Goal: Information Seeking & Learning: Learn about a topic

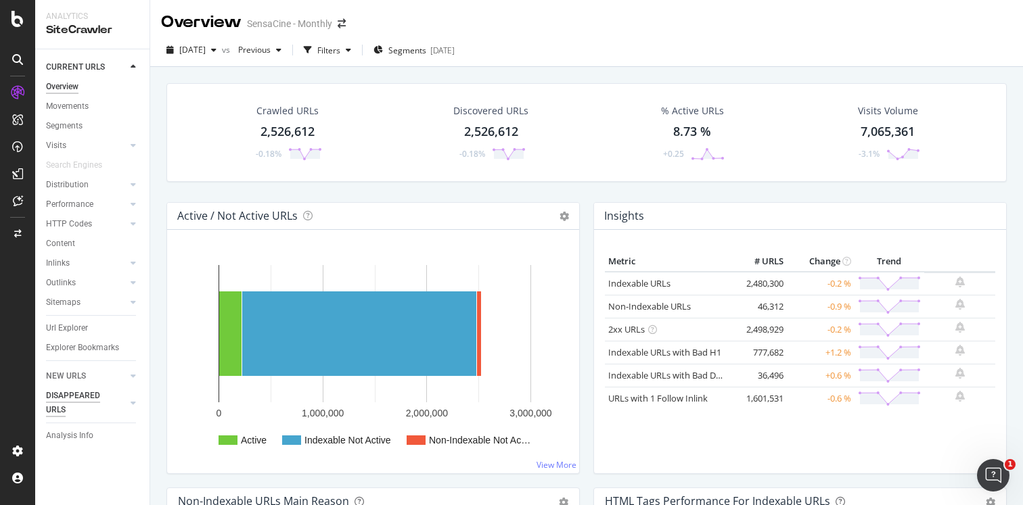
click at [66, 405] on div "DISAPPEARED URLS" at bounding box center [80, 403] width 68 height 28
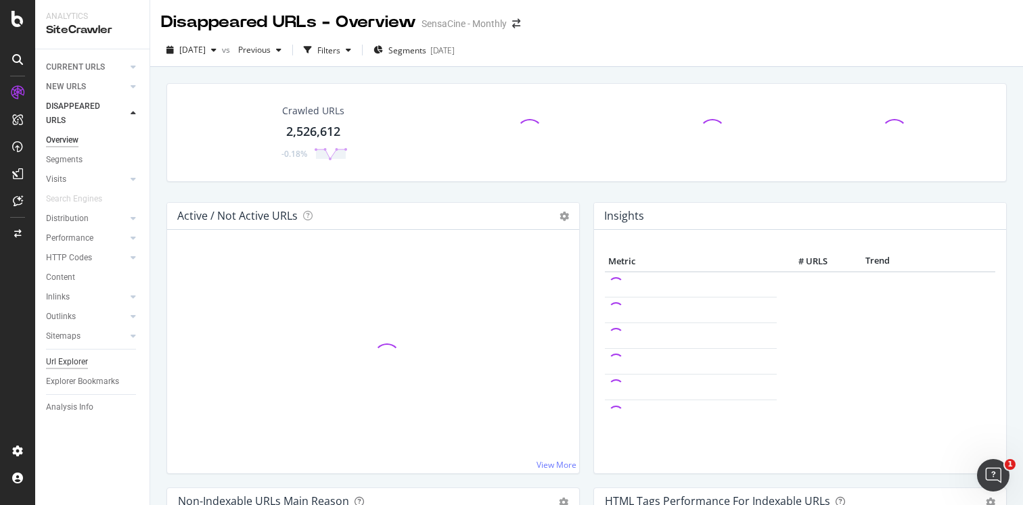
click at [75, 368] on div "Url Explorer" at bounding box center [67, 362] width 42 height 14
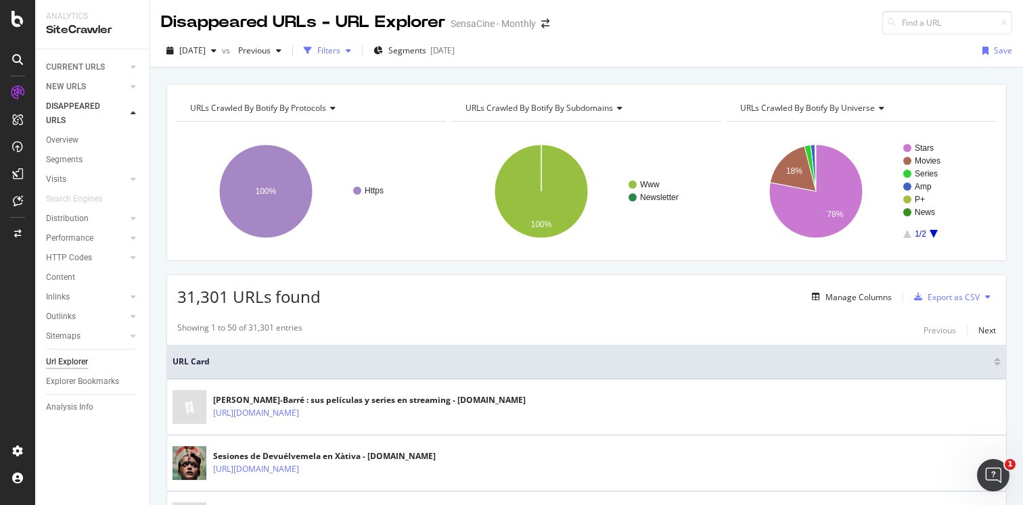
click at [340, 47] on div "Filters" at bounding box center [328, 50] width 23 height 11
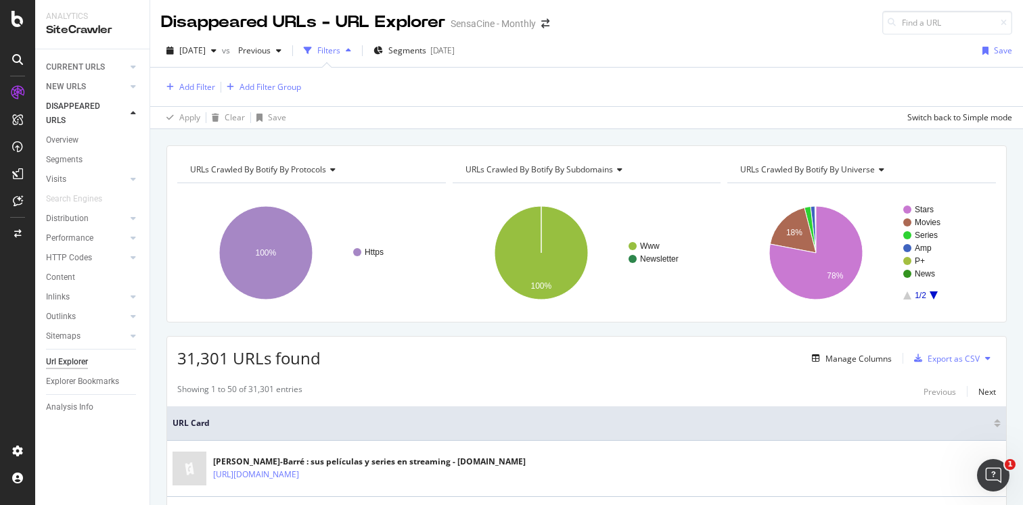
click at [935, 294] on icon "A chart." at bounding box center [933, 295] width 8 height 8
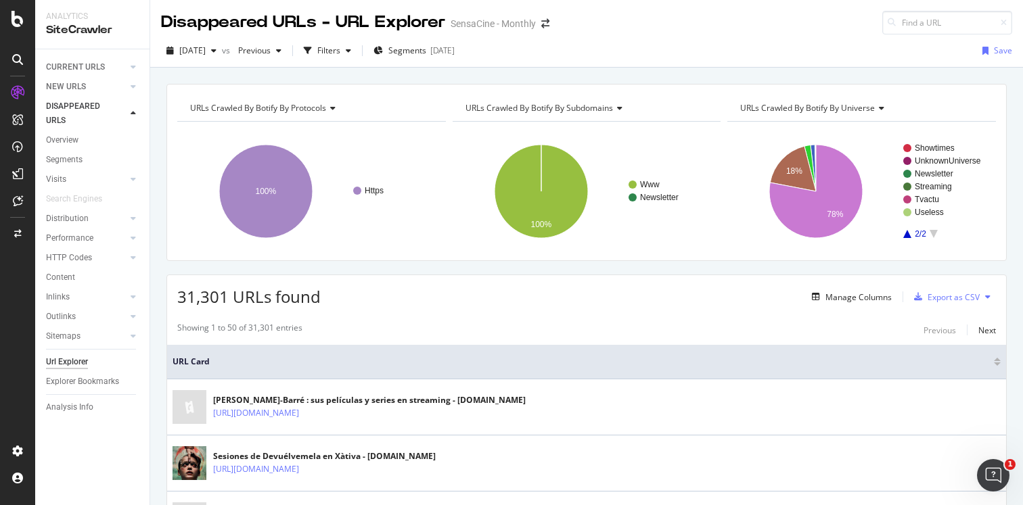
click at [905, 234] on icon "A chart." at bounding box center [907, 234] width 8 height 8
click at [316, 104] on span "URLs Crawled By Botify By protocols" at bounding box center [258, 107] width 136 height 11
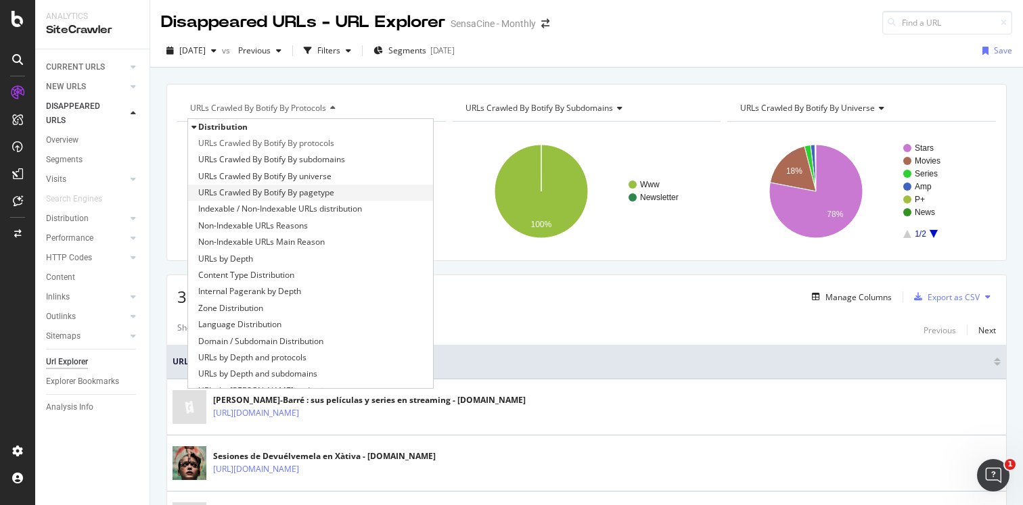
scroll to position [209, 0]
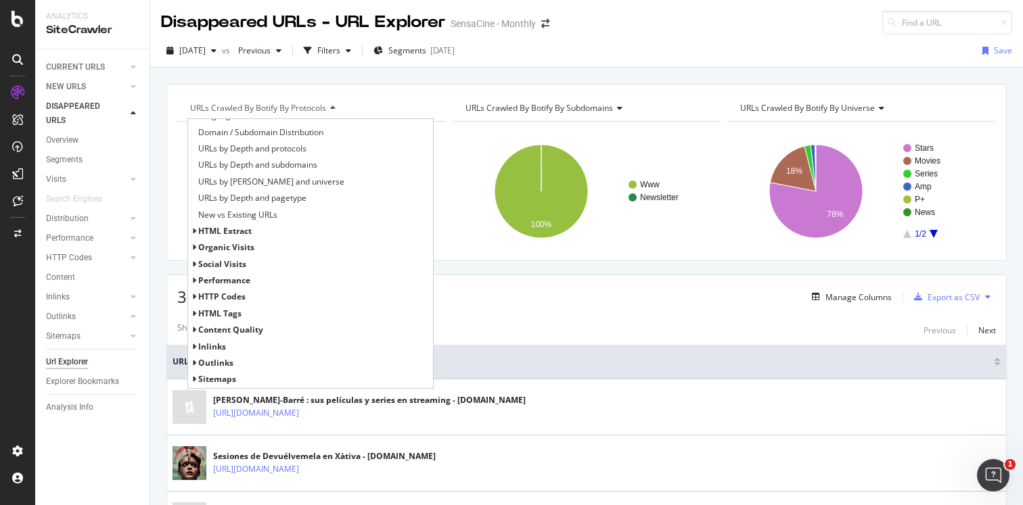
click at [227, 297] on span "HTTP Codes" at bounding box center [221, 296] width 47 height 11
click at [259, 312] on span "HTTP Status Codes Distribution" at bounding box center [257, 314] width 118 height 14
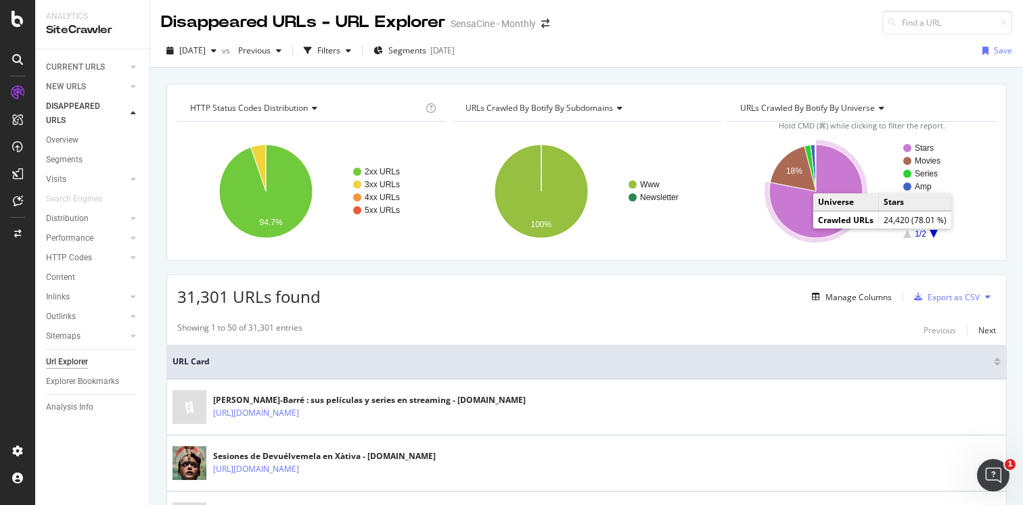
click at [800, 221] on icon "A chart." at bounding box center [815, 191] width 93 height 93
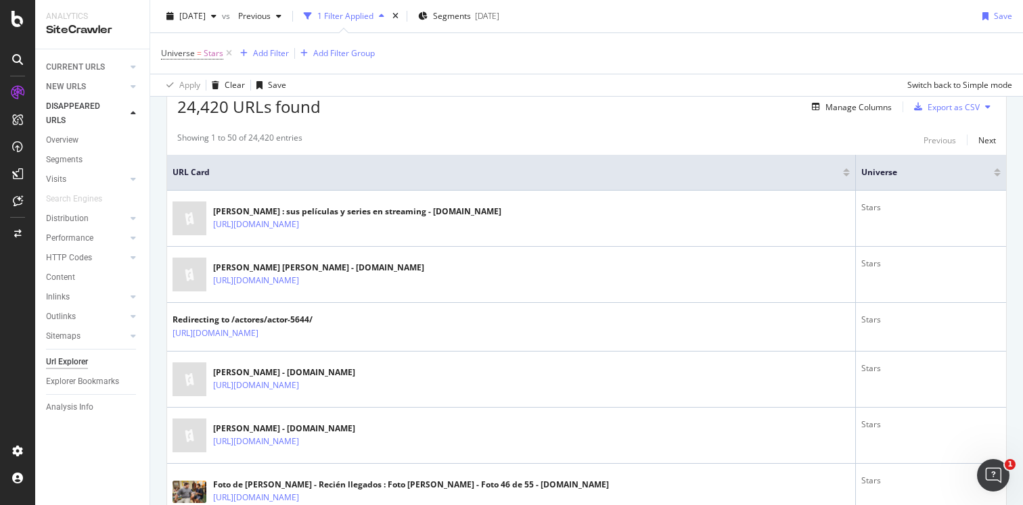
scroll to position [260, 0]
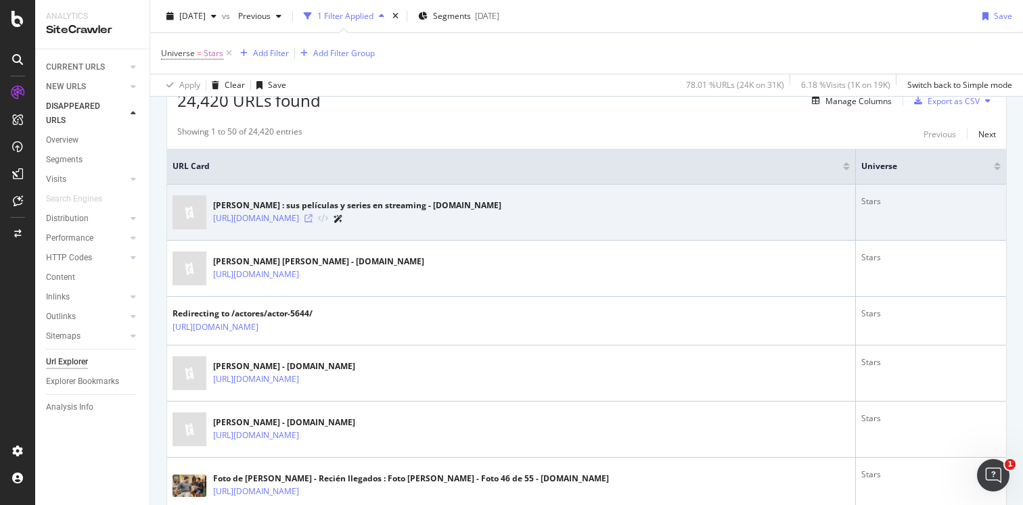
click at [312, 221] on icon at bounding box center [308, 218] width 8 height 8
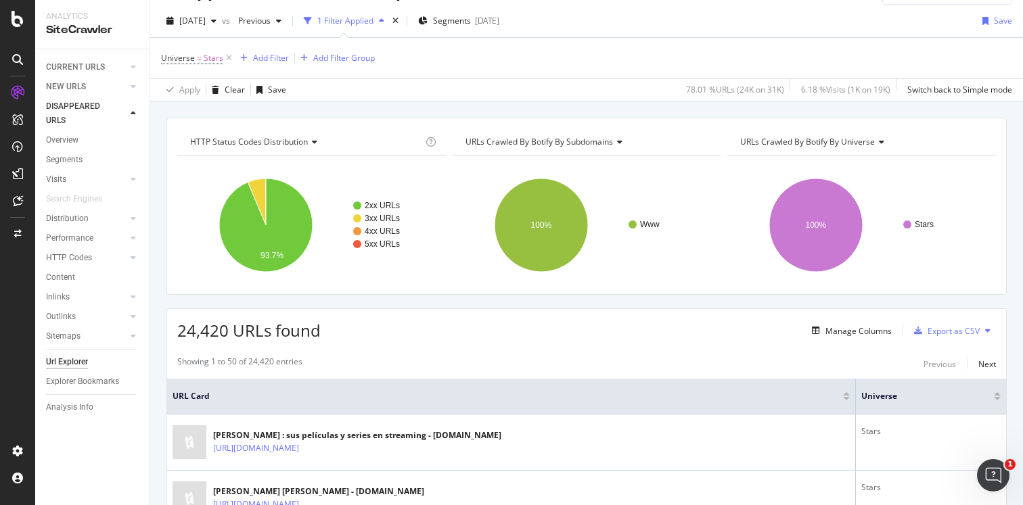
scroll to position [0, 0]
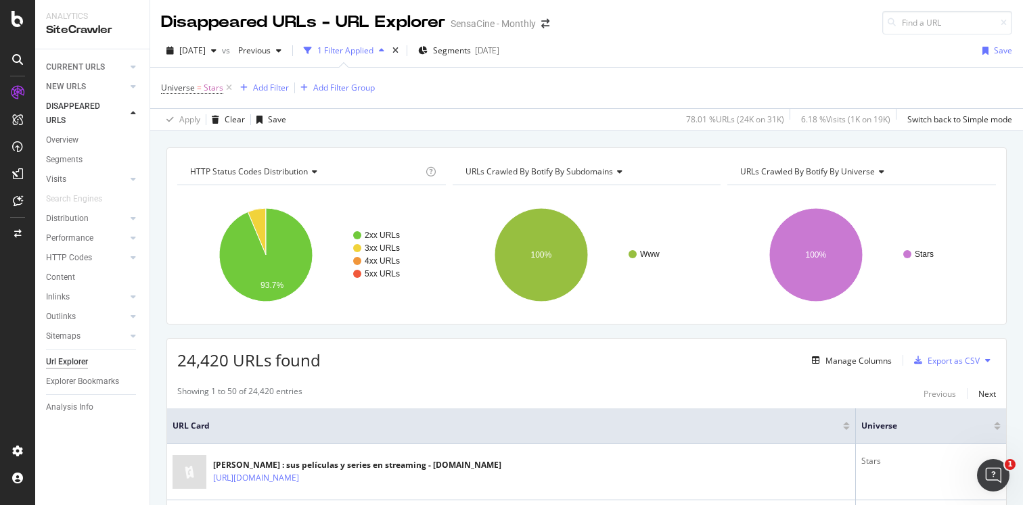
click at [875, 164] on div "URLs Crawled By Botify By universe" at bounding box center [860, 172] width 246 height 22
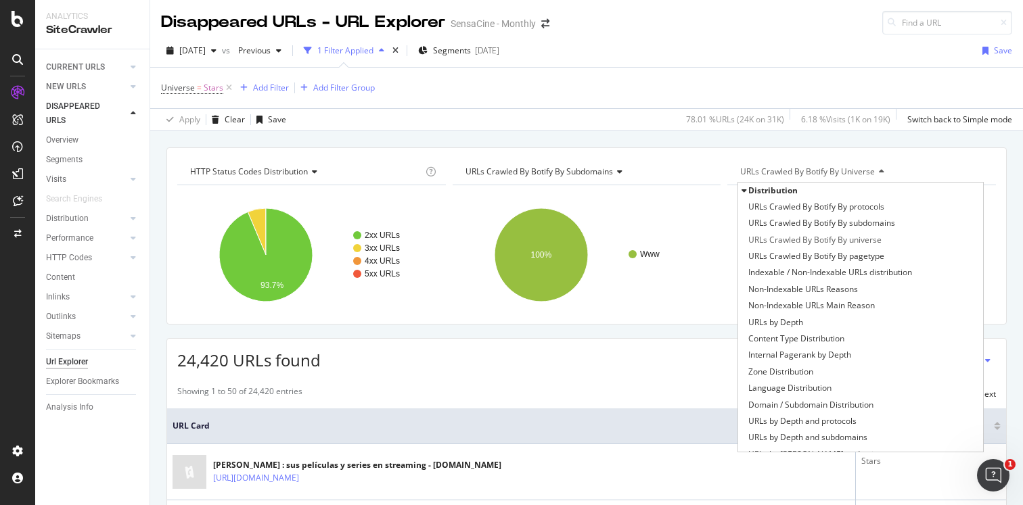
click at [875, 164] on div "URLs Crawled By Botify By universe" at bounding box center [860, 172] width 246 height 22
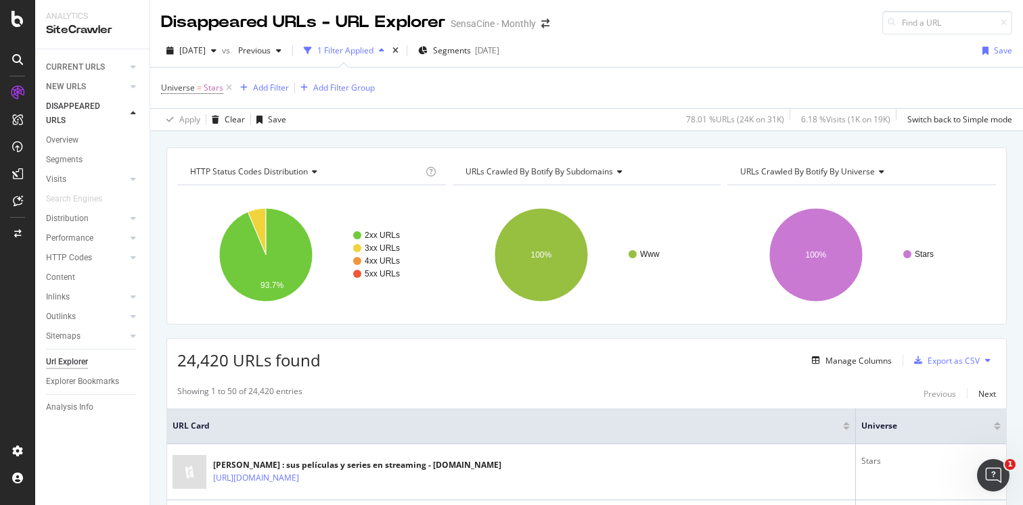
click at [602, 168] on span "URLs Crawled By Botify By subdomains" at bounding box center [538, 171] width 147 height 11
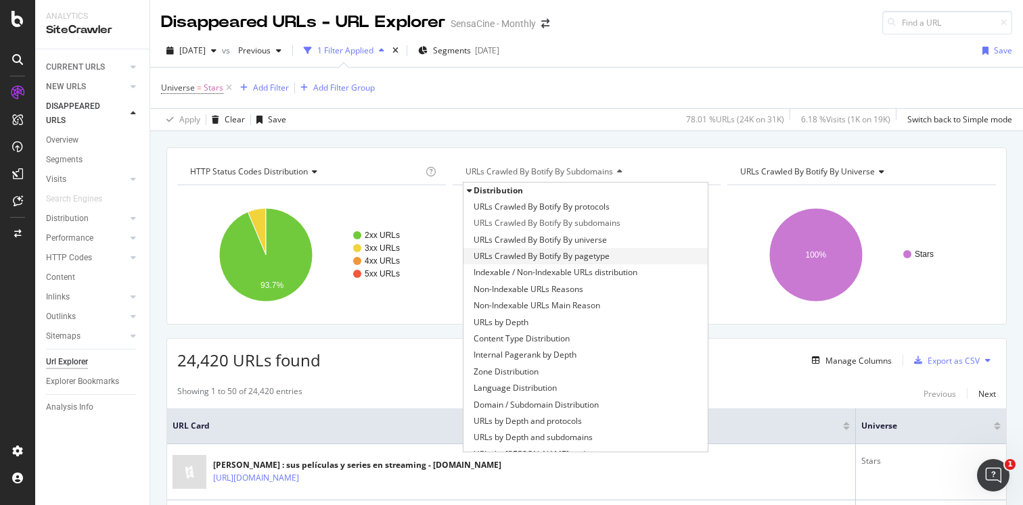
click at [581, 260] on span "URLs Crawled By Botify By pagetype" at bounding box center [541, 257] width 136 height 14
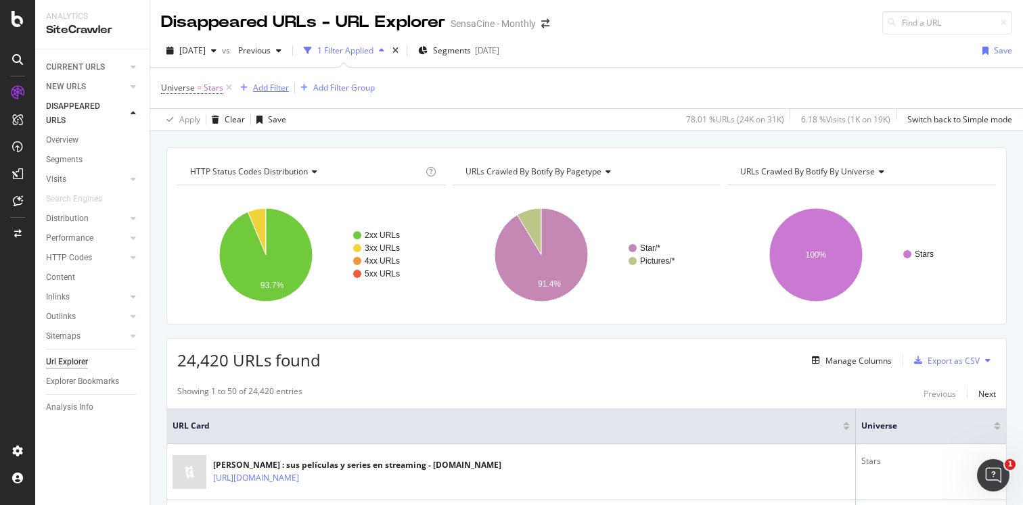
click at [268, 85] on div "Add Filter" at bounding box center [271, 87] width 36 height 11
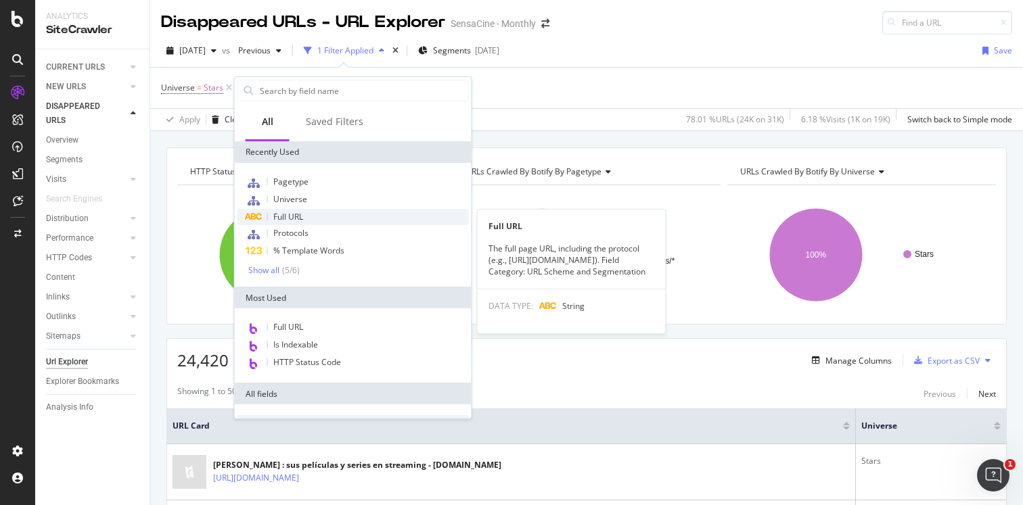
click at [290, 218] on span "Full URL" at bounding box center [288, 216] width 30 height 11
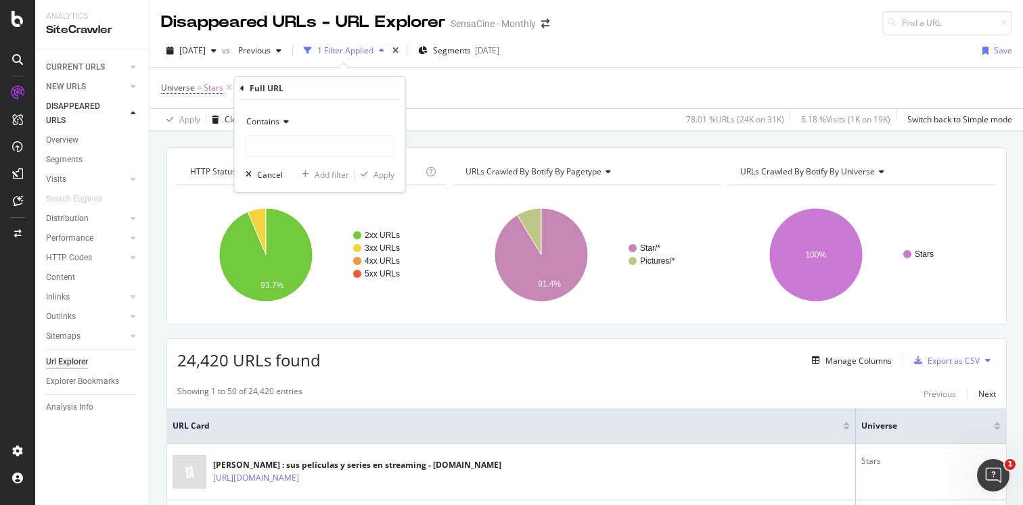
click at [289, 120] on div "Contains" at bounding box center [320, 122] width 149 height 22
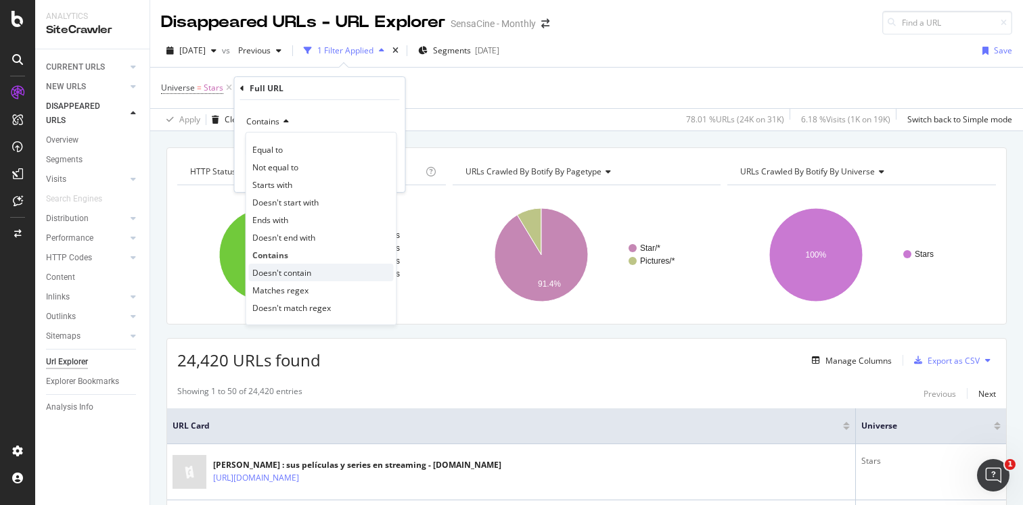
click at [298, 272] on span "Doesn't contain" at bounding box center [281, 272] width 59 height 11
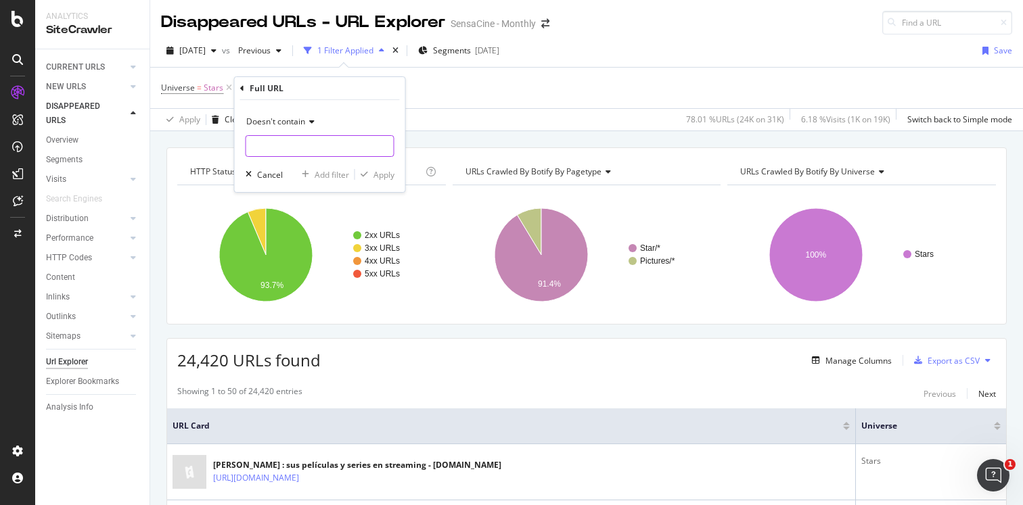
click at [304, 153] on input "text" at bounding box center [319, 146] width 147 height 22
type input "streaming"
click at [375, 172] on div "Apply" at bounding box center [383, 174] width 21 height 11
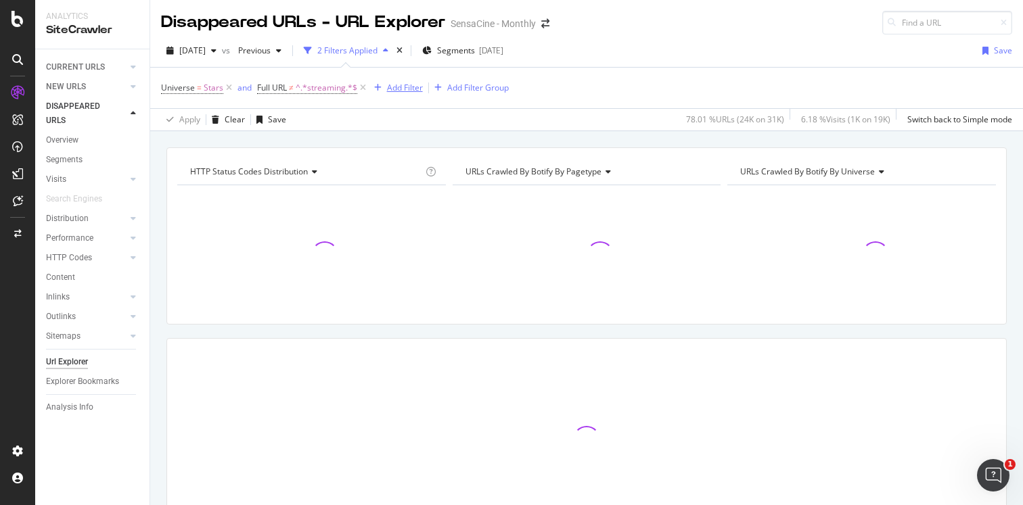
click at [398, 91] on div "Add Filter" at bounding box center [405, 87] width 36 height 11
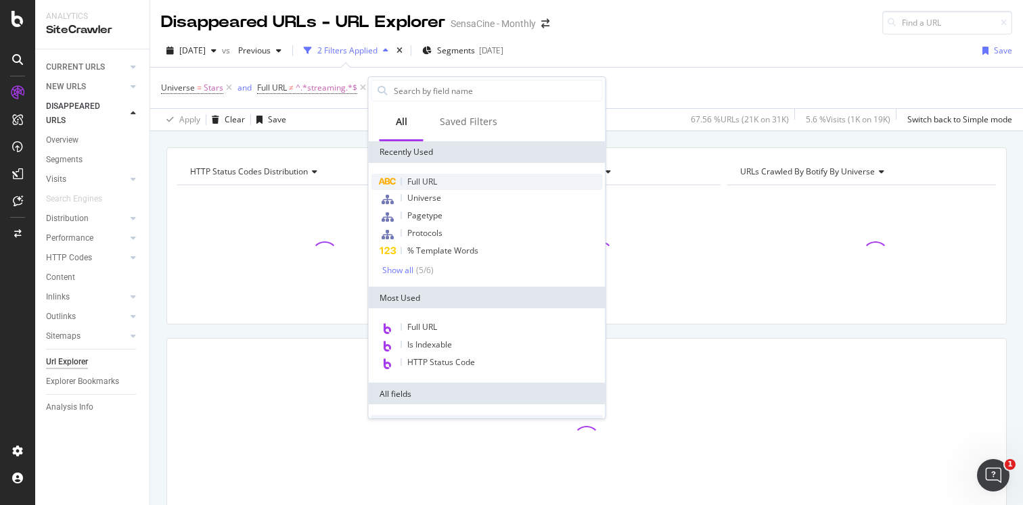
click at [425, 185] on span "Full URL" at bounding box center [422, 181] width 30 height 11
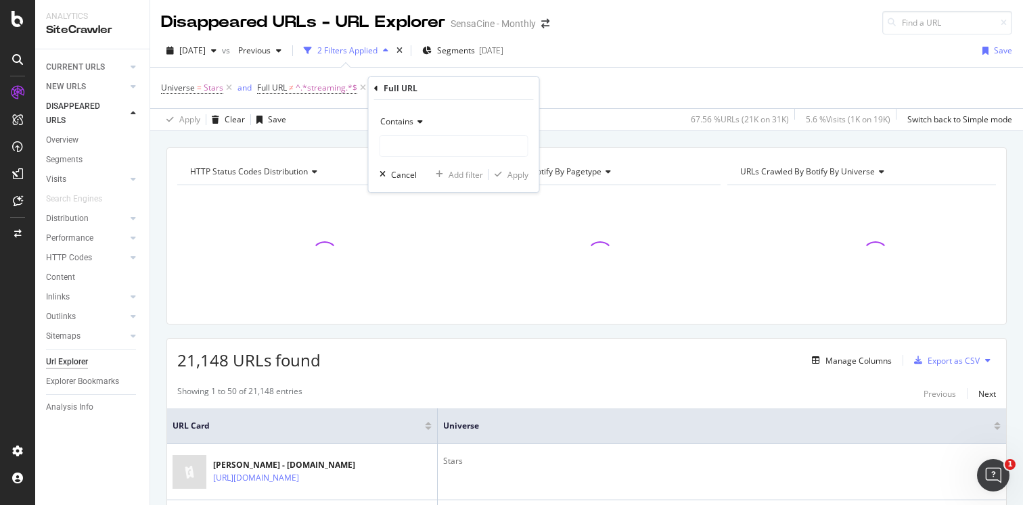
click at [407, 124] on span "Contains" at bounding box center [396, 121] width 33 height 11
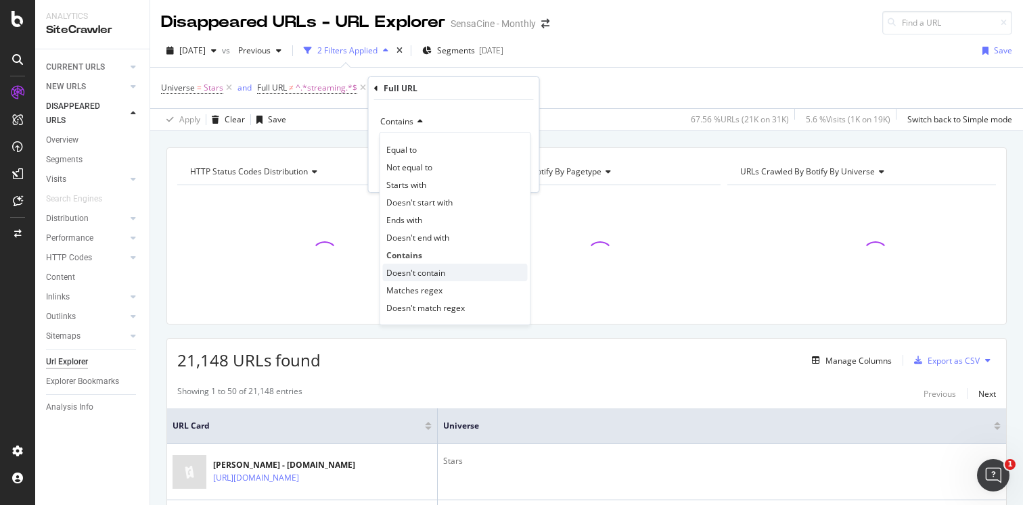
click at [427, 278] on span "Doesn't contain" at bounding box center [415, 272] width 59 height 11
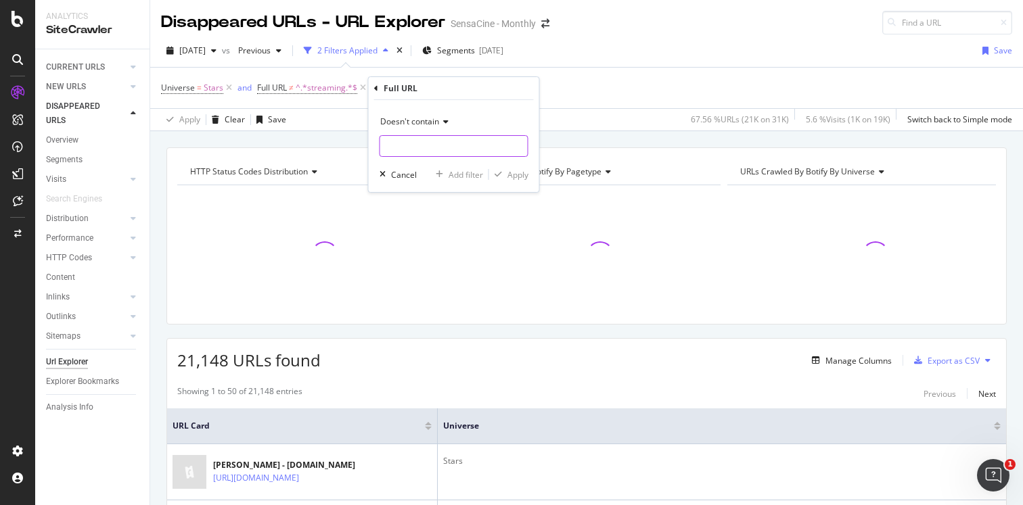
click at [418, 147] on input "text" at bounding box center [453, 146] width 147 height 22
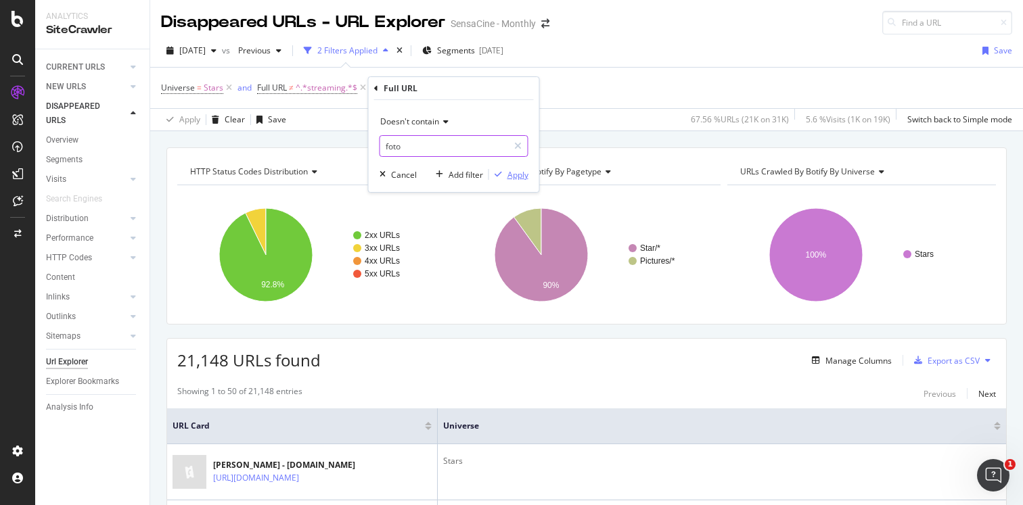
type input "foto"
click at [507, 176] on div "Apply" at bounding box center [517, 174] width 21 height 11
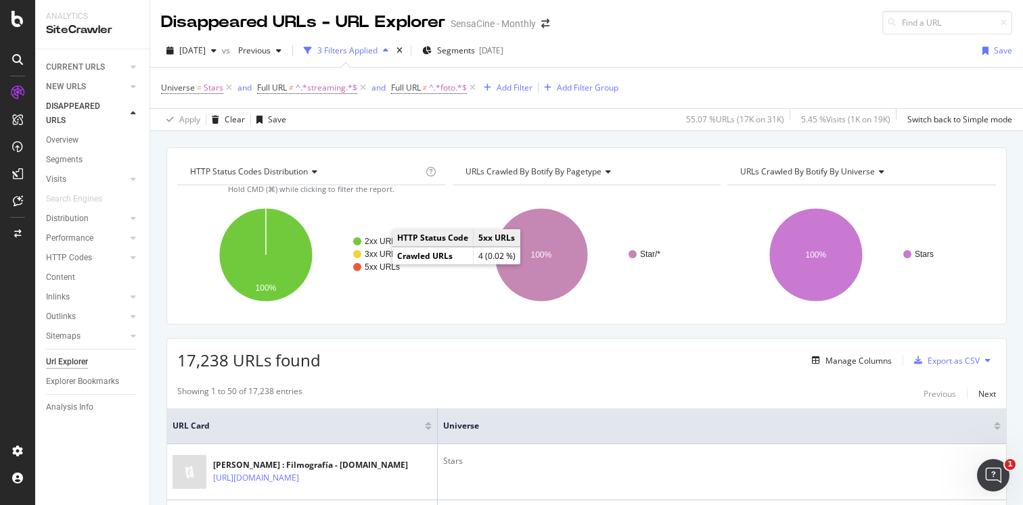
click at [379, 264] on text "5xx URLs" at bounding box center [382, 266] width 35 height 9
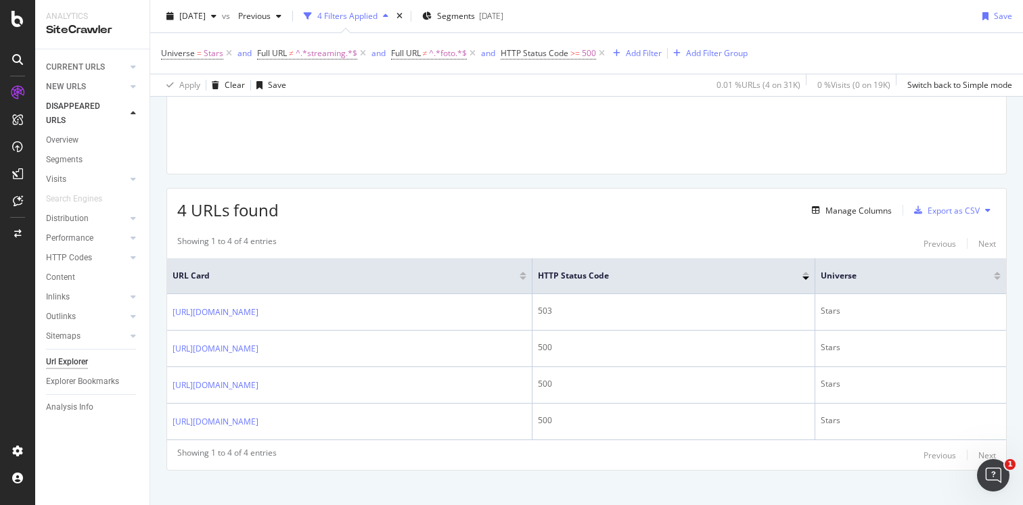
scroll to position [164, 0]
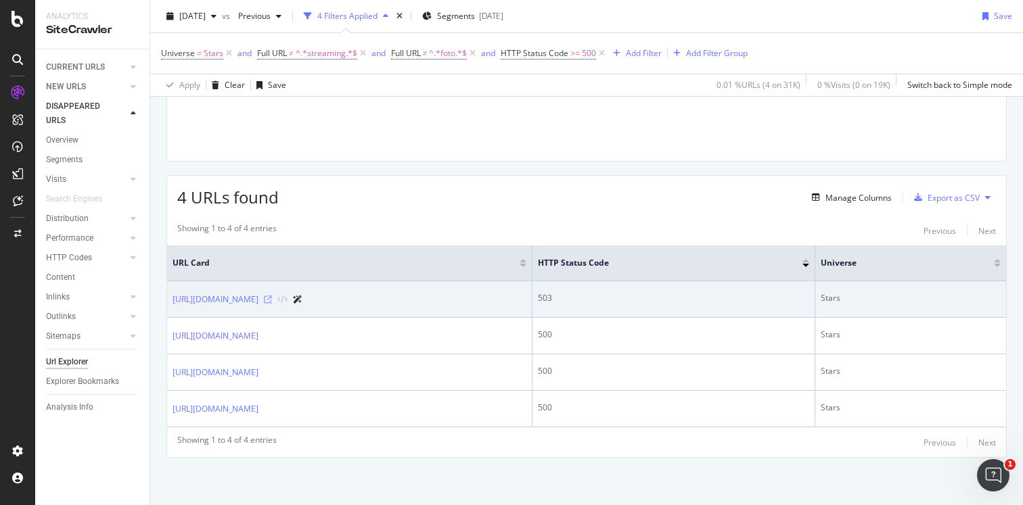
click at [272, 300] on icon at bounding box center [268, 300] width 8 height 8
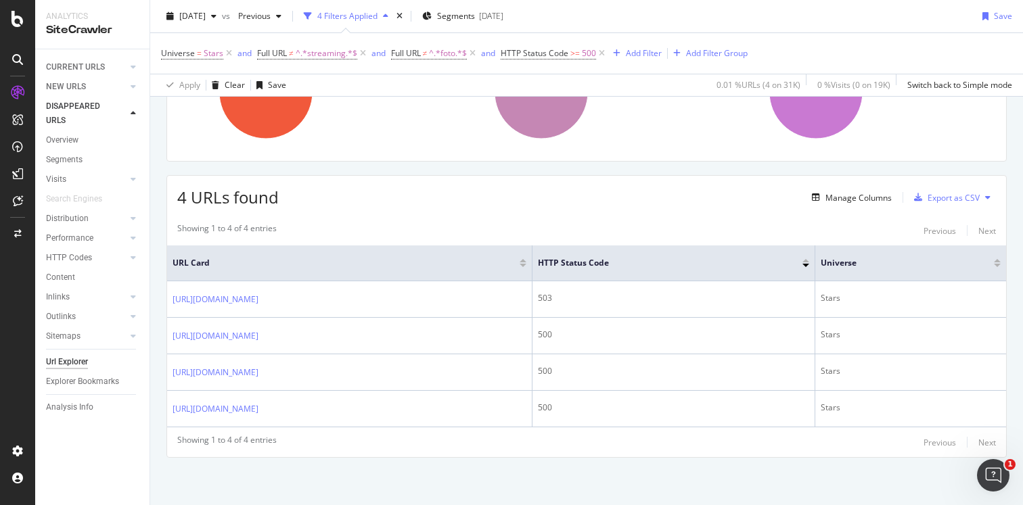
scroll to position [0, 0]
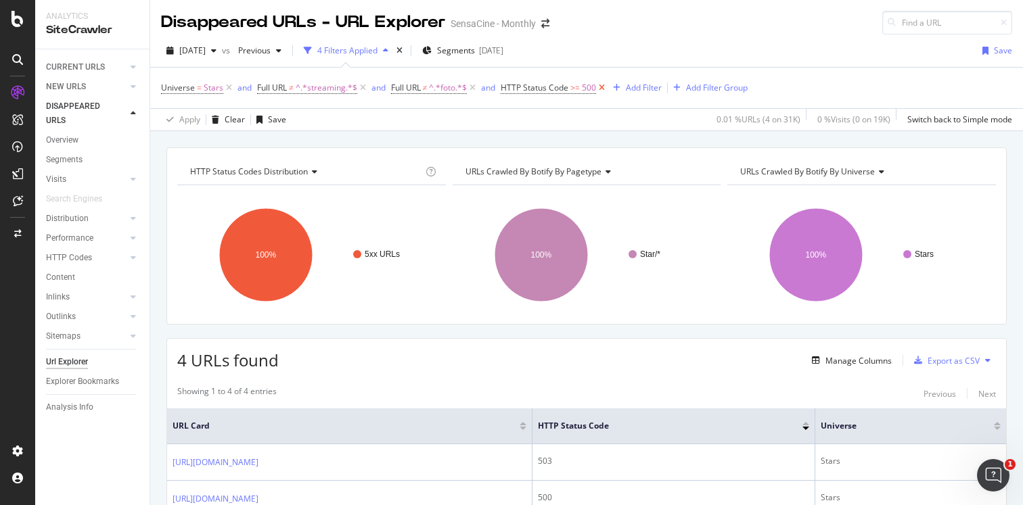
click at [601, 87] on icon at bounding box center [601, 88] width 11 height 14
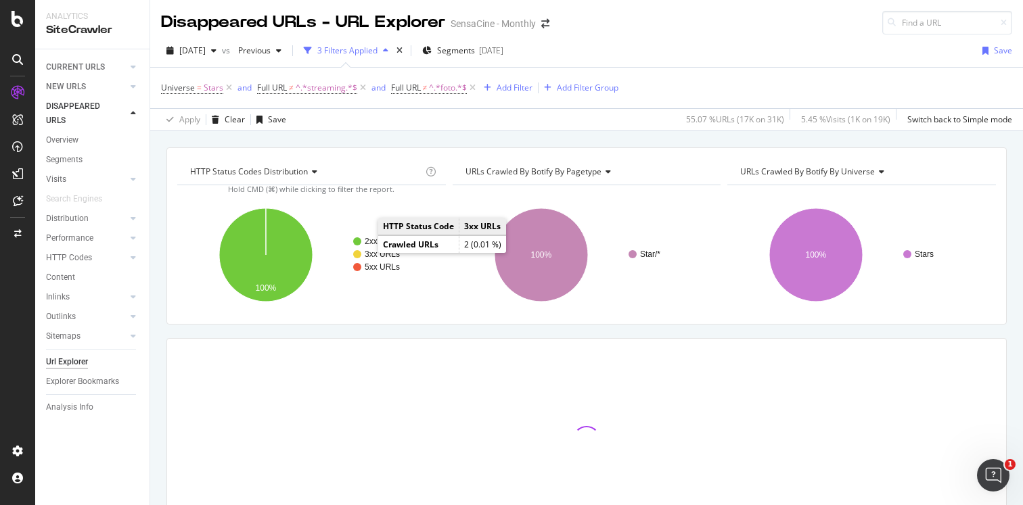
click at [373, 254] on text "3xx URLs" at bounding box center [382, 254] width 35 height 9
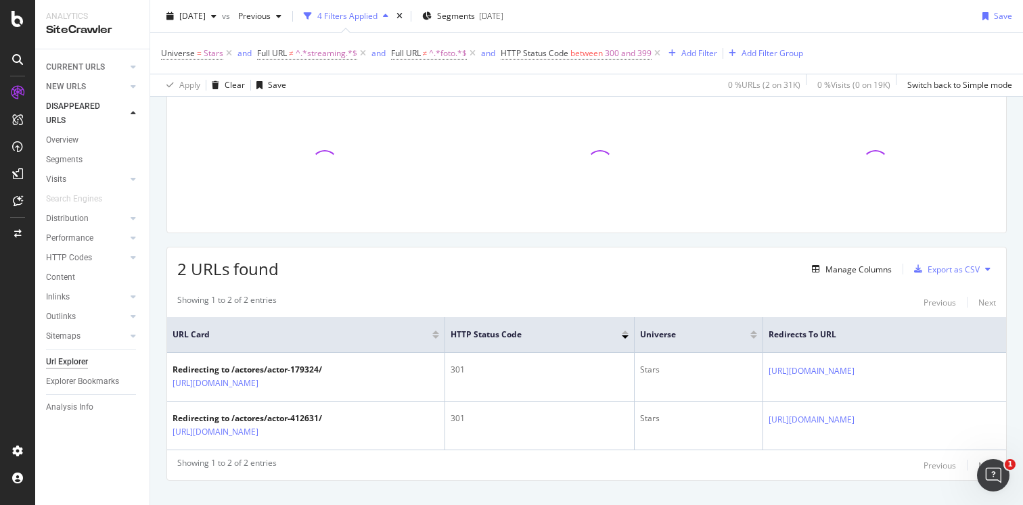
scroll to position [99, 0]
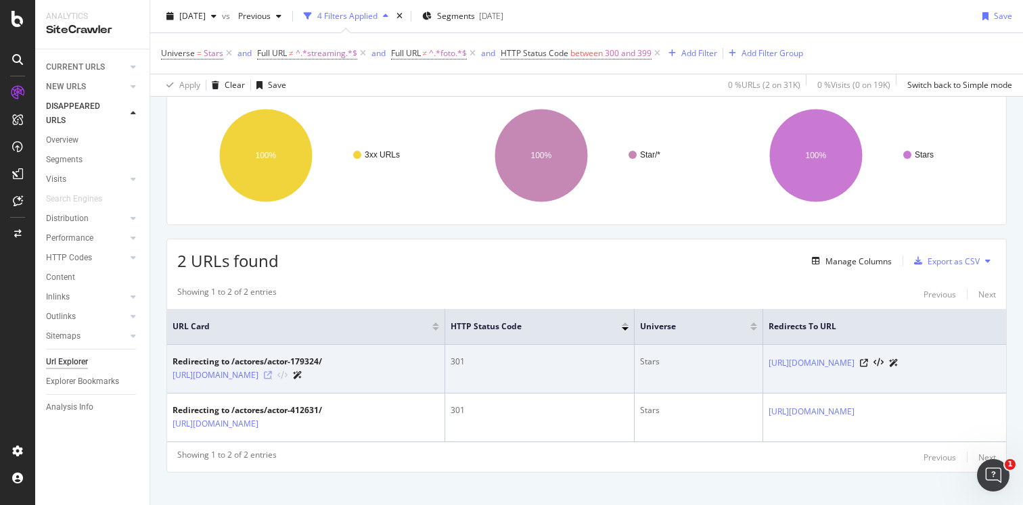
click at [272, 376] on icon at bounding box center [268, 375] width 8 height 8
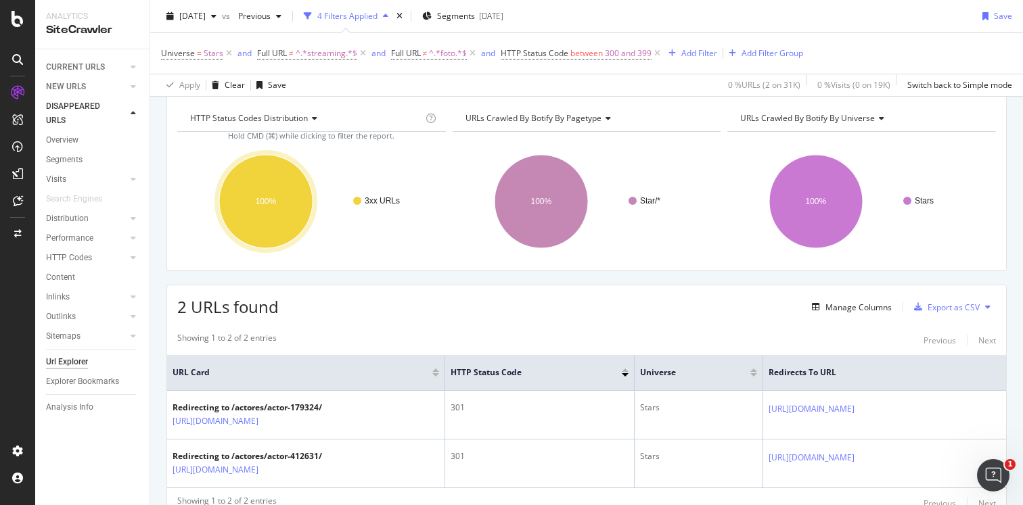
scroll to position [0, 0]
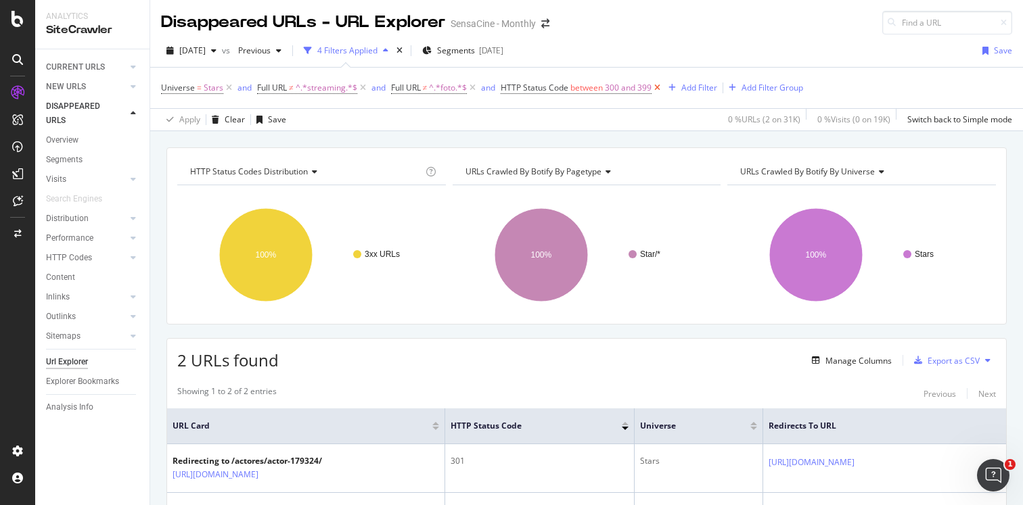
click at [658, 89] on icon at bounding box center [656, 88] width 11 height 14
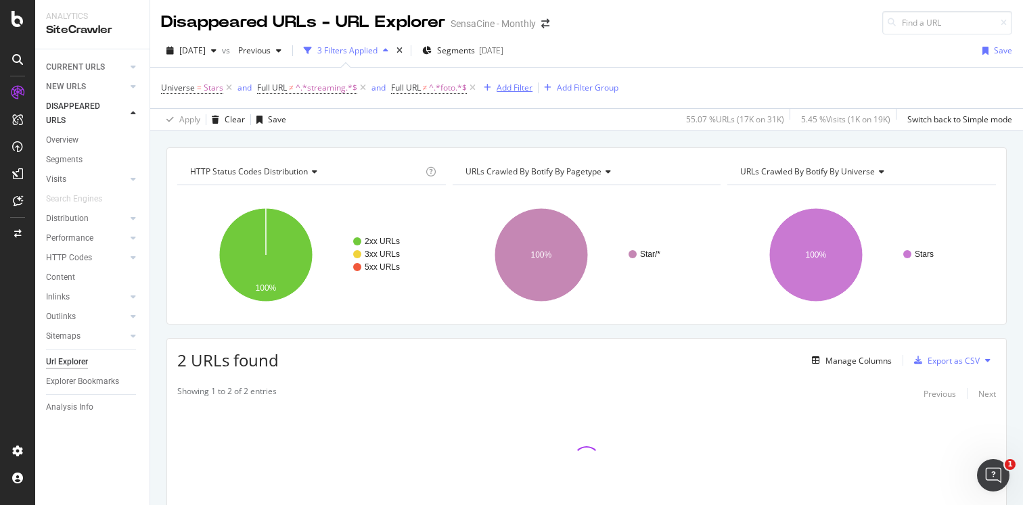
click at [508, 89] on div "Add Filter" at bounding box center [514, 87] width 36 height 11
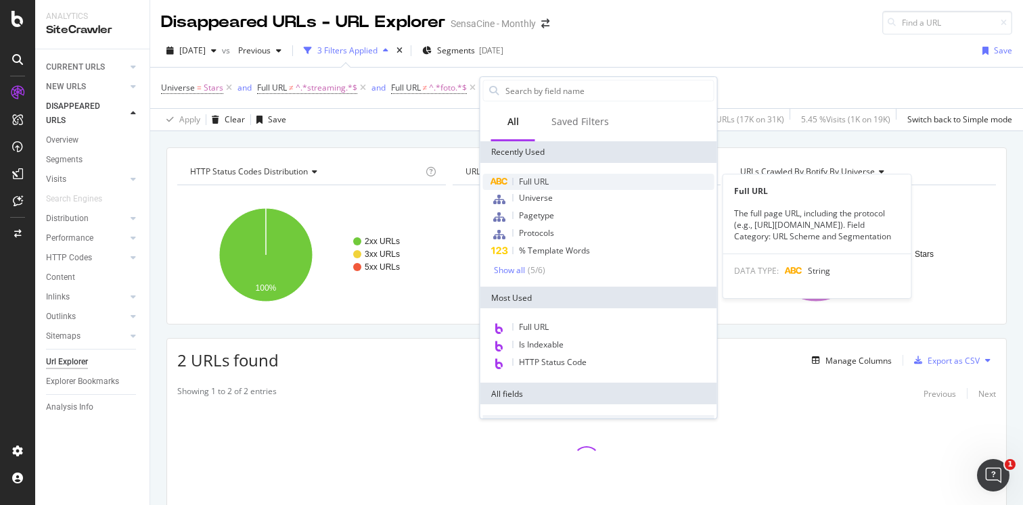
click at [530, 179] on span "Full URL" at bounding box center [534, 181] width 30 height 11
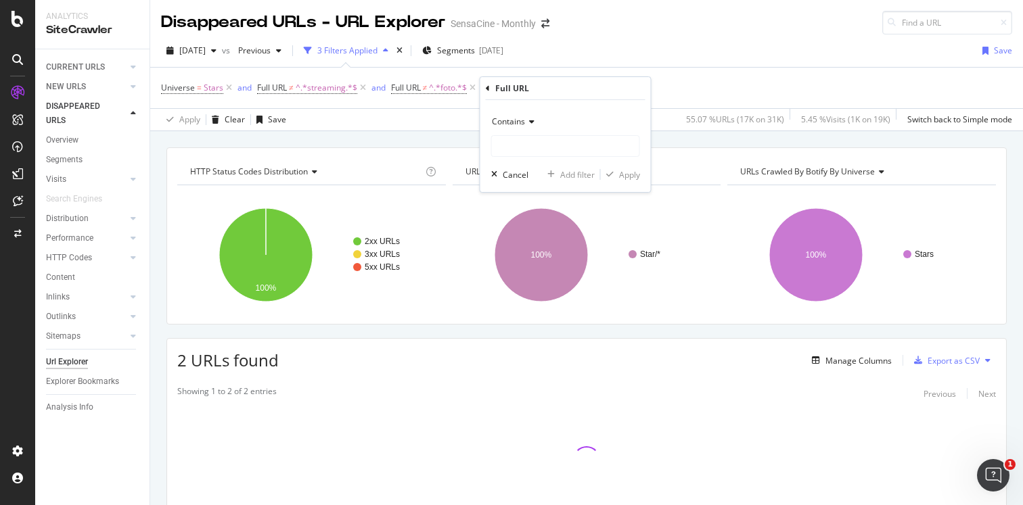
click at [527, 121] on icon at bounding box center [529, 122] width 9 height 8
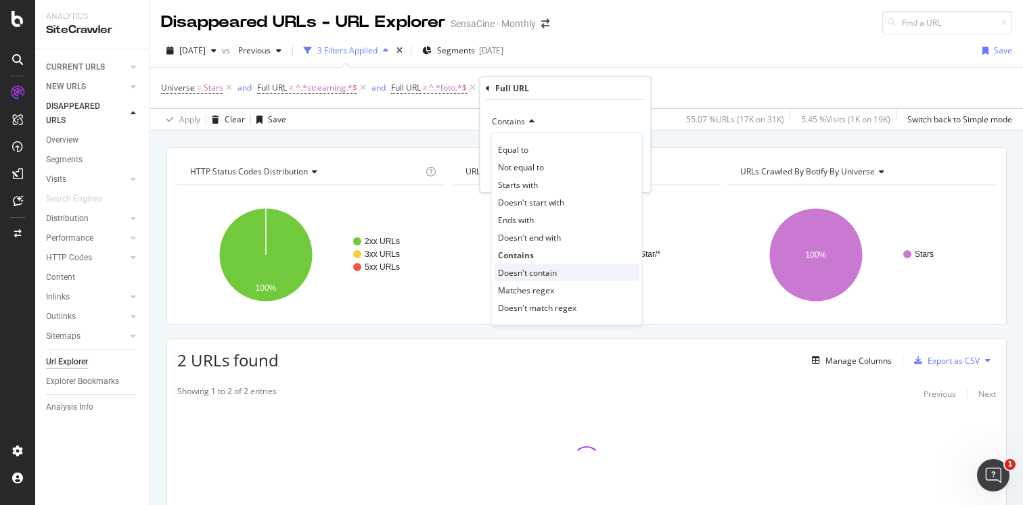
click at [542, 271] on span "Doesn't contain" at bounding box center [527, 272] width 59 height 11
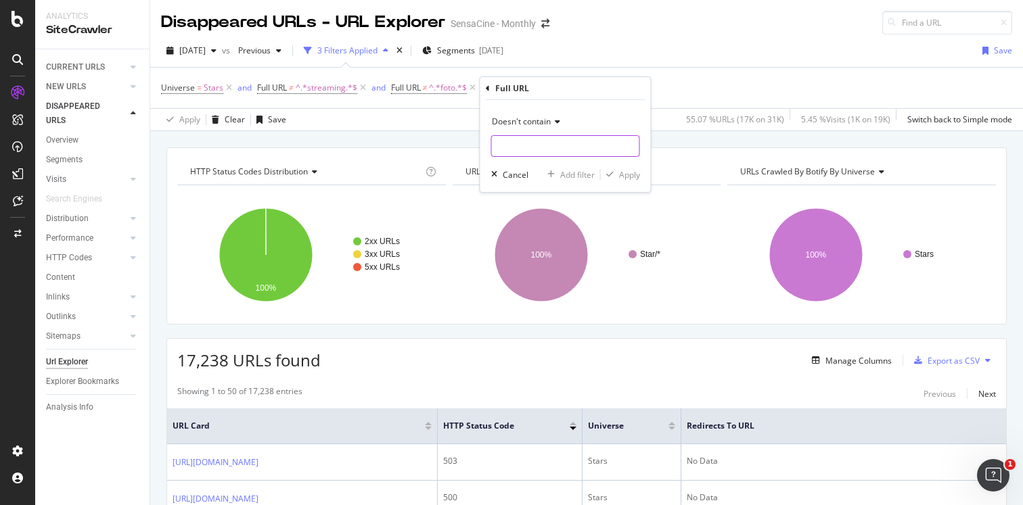
click at [530, 148] on input "text" at bounding box center [565, 146] width 147 height 22
type input "filmo"
click at [623, 172] on div "Apply" at bounding box center [629, 174] width 21 height 11
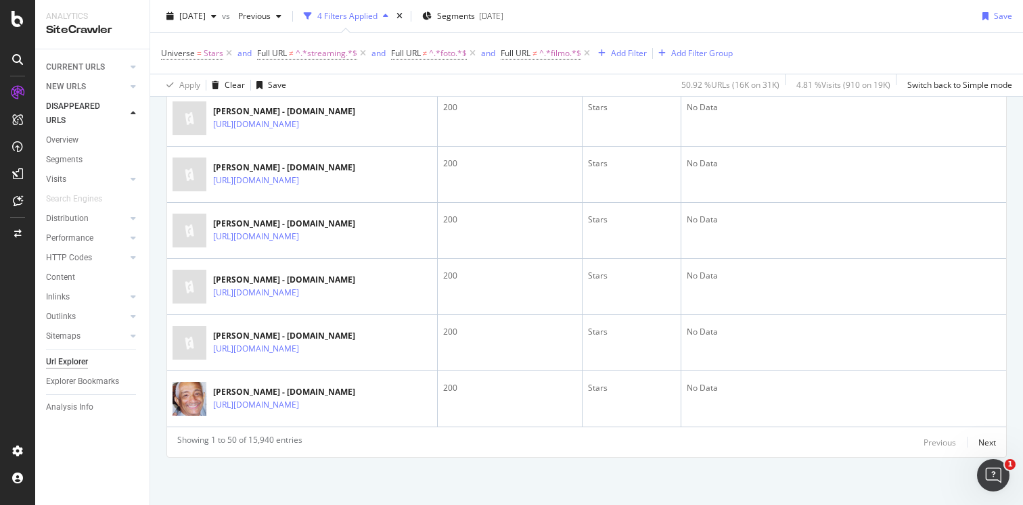
scroll to position [2995, 0]
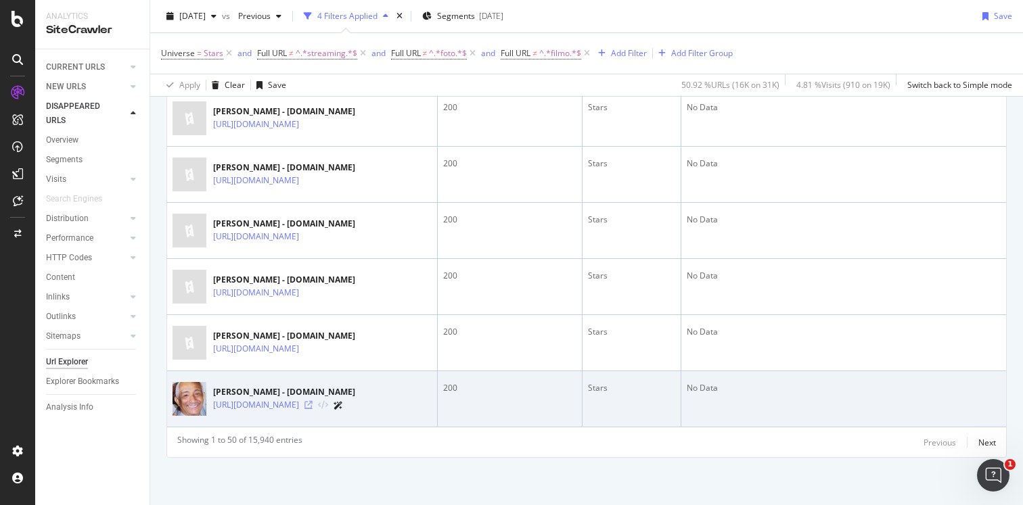
click at [312, 403] on icon at bounding box center [308, 405] width 8 height 8
click at [299, 398] on link "https://www.sensacine.com/actores/actor-659851/" at bounding box center [256, 405] width 86 height 14
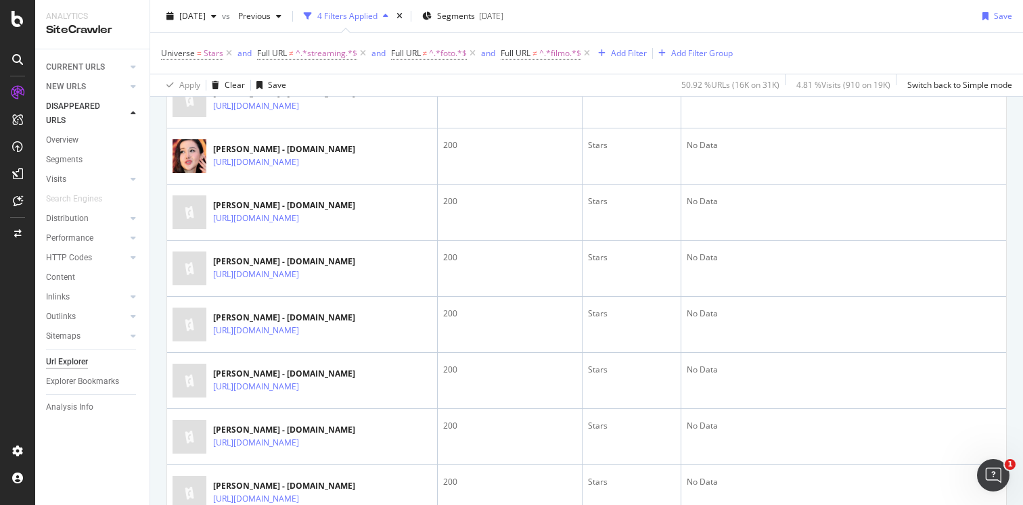
scroll to position [0, 0]
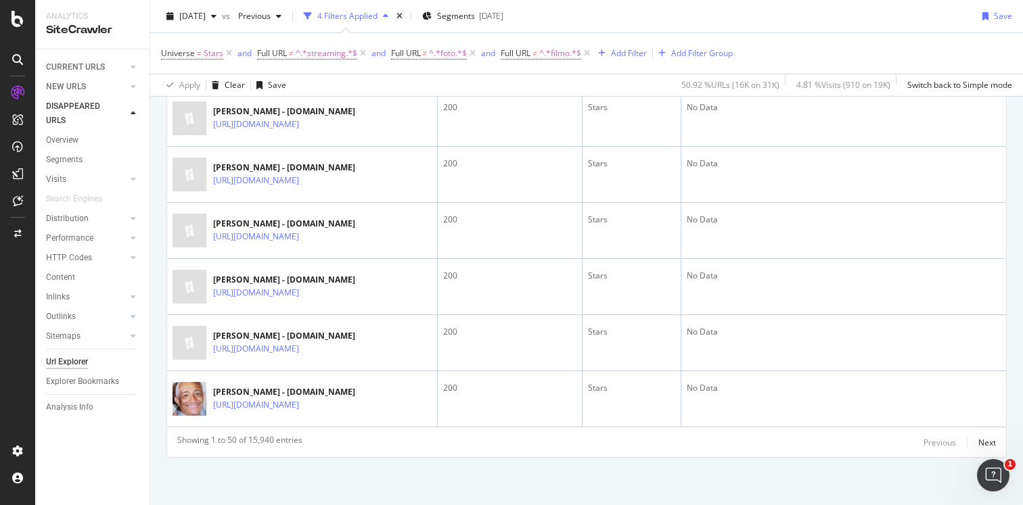
scroll to position [2995, 0]
click at [986, 440] on div "Next" at bounding box center [987, 442] width 18 height 11
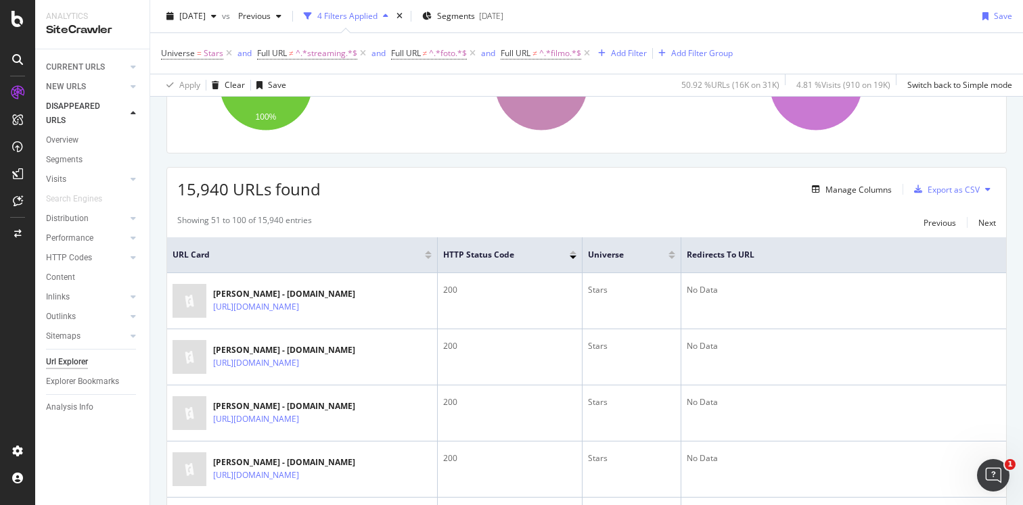
scroll to position [174, 0]
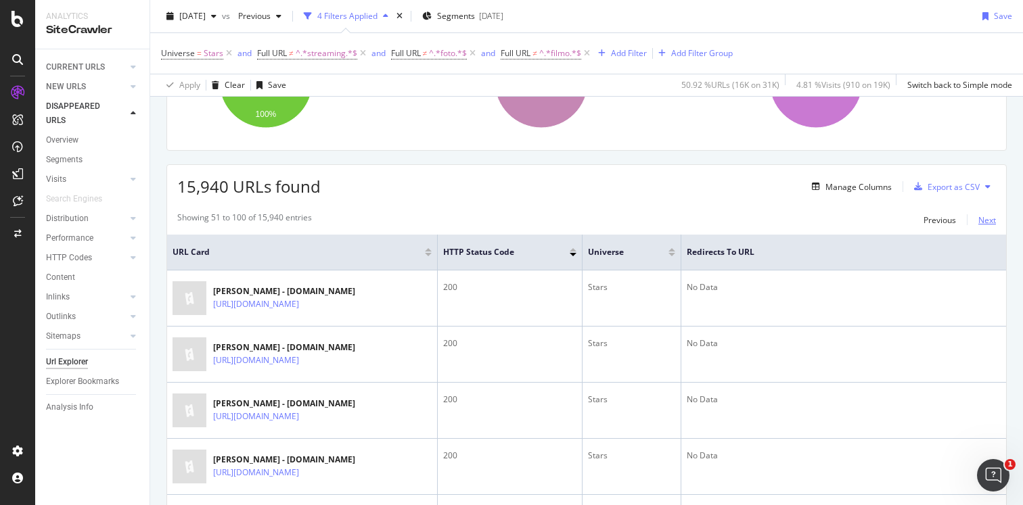
click at [983, 218] on div "Next" at bounding box center [987, 219] width 18 height 11
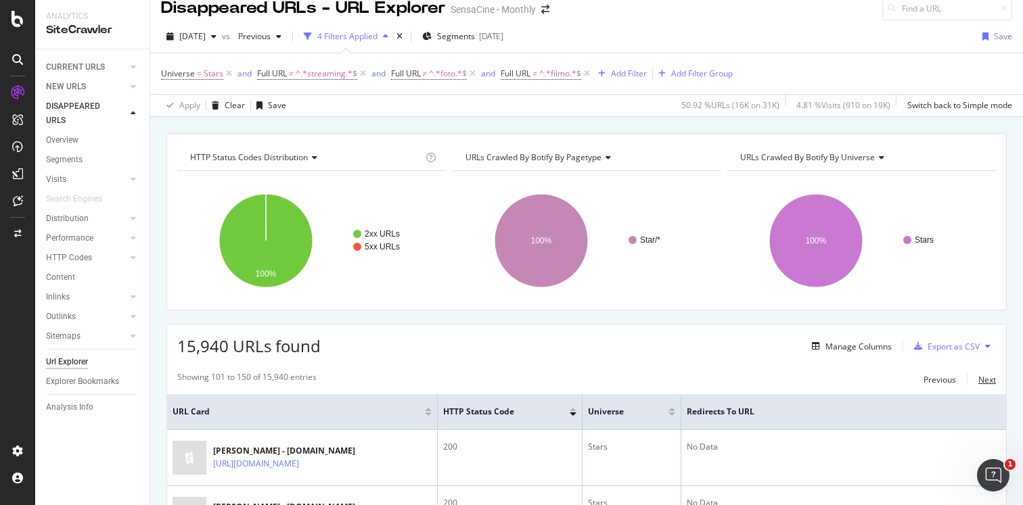
scroll to position [0, 0]
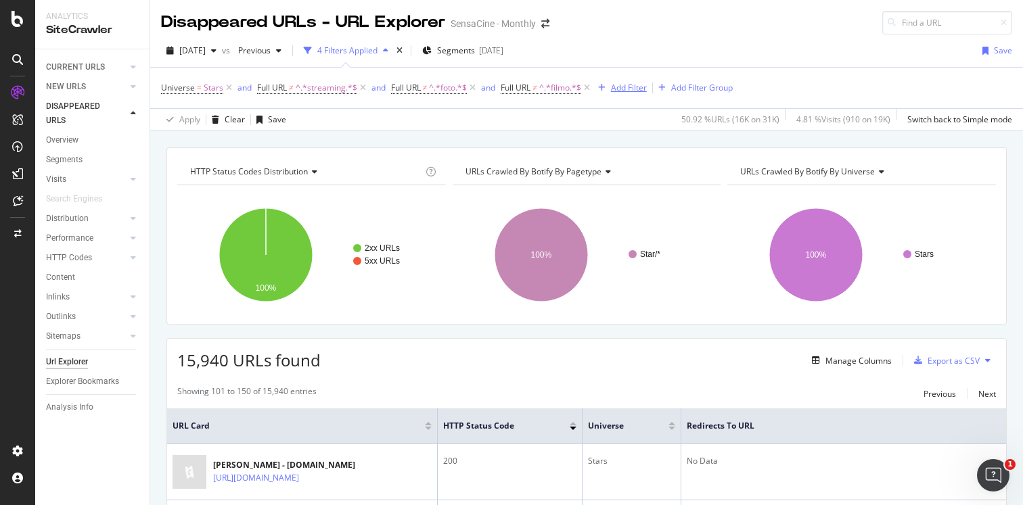
click at [629, 84] on div "Add Filter" at bounding box center [629, 87] width 36 height 11
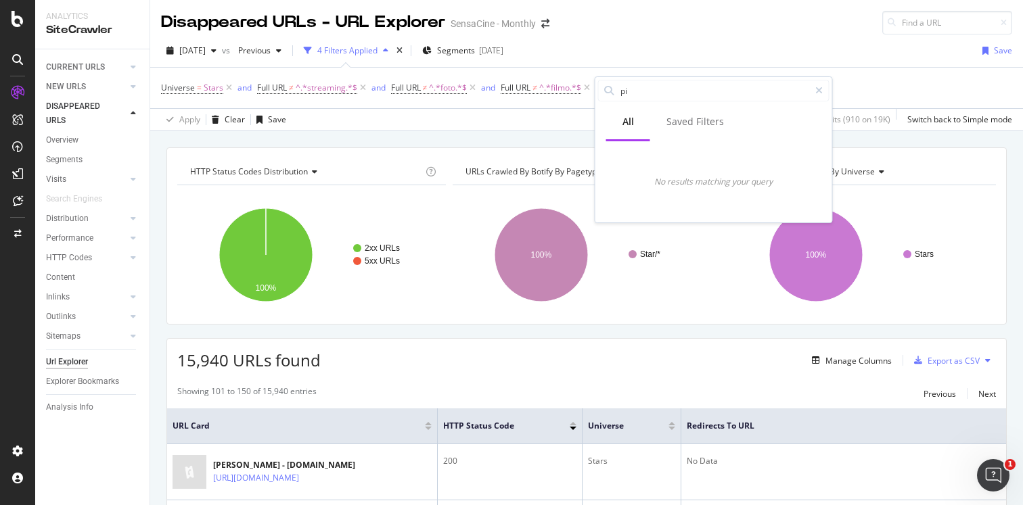
type input "p"
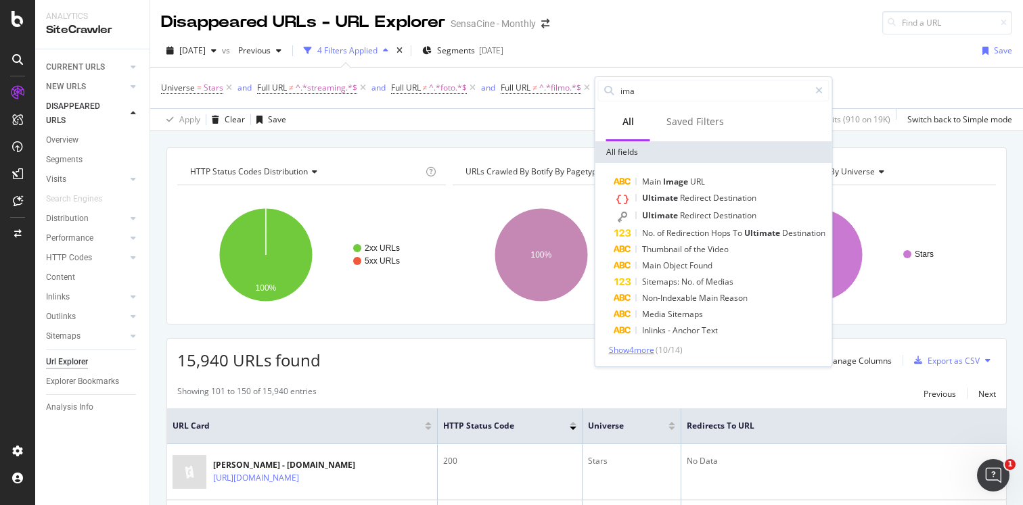
type input "ima"
click at [645, 354] on span "Show 4 more" at bounding box center [631, 349] width 45 height 11
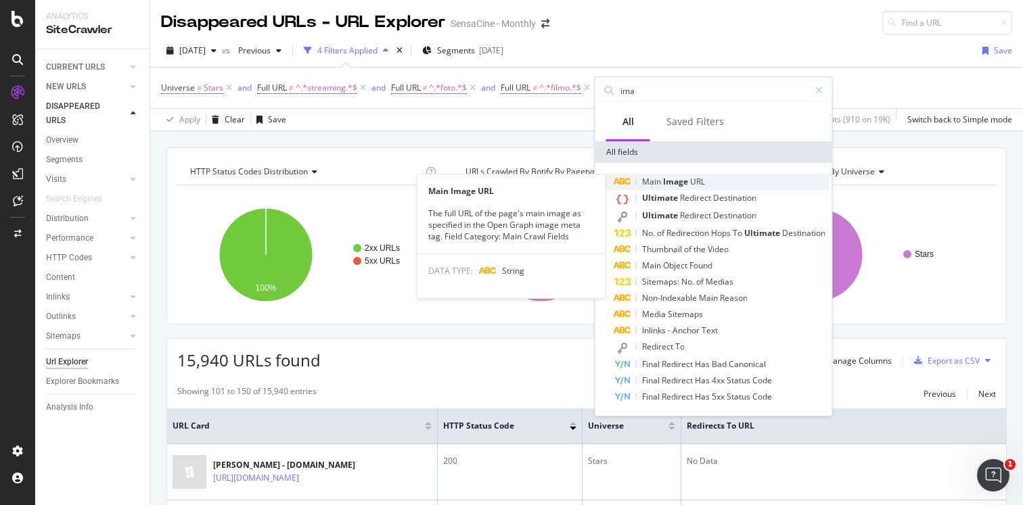
click at [673, 181] on span "Image" at bounding box center [676, 181] width 27 height 11
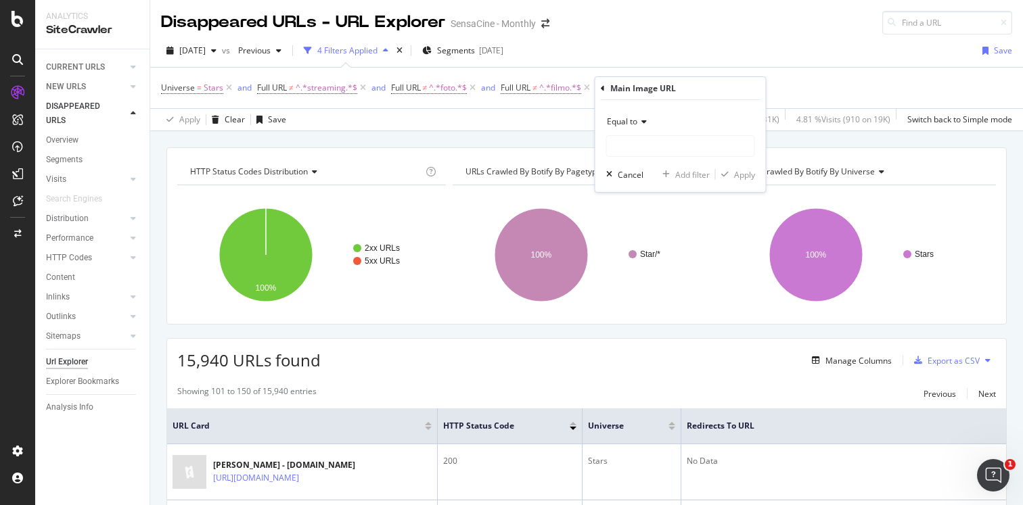
click at [648, 120] on div "Equal to" at bounding box center [680, 122] width 149 height 22
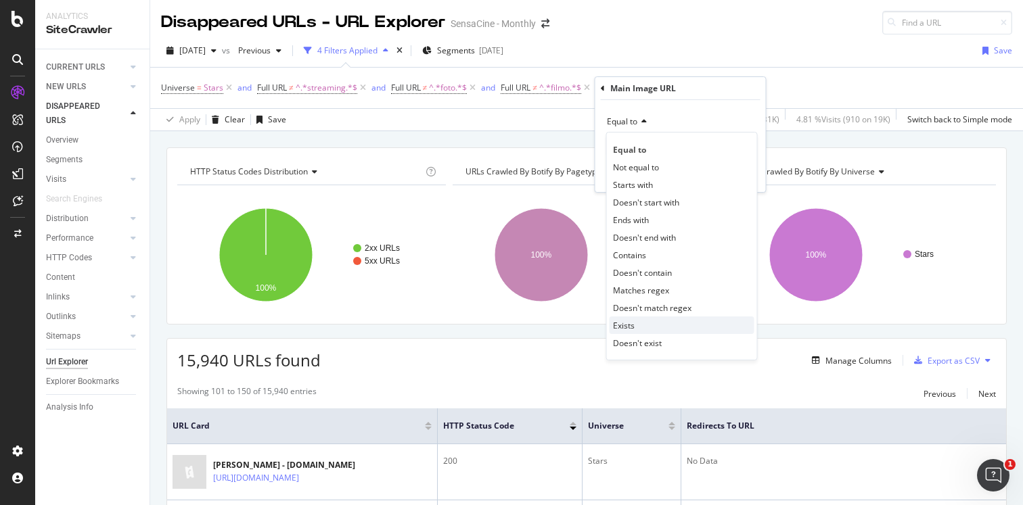
click at [632, 326] on span "Exists" at bounding box center [624, 325] width 22 height 11
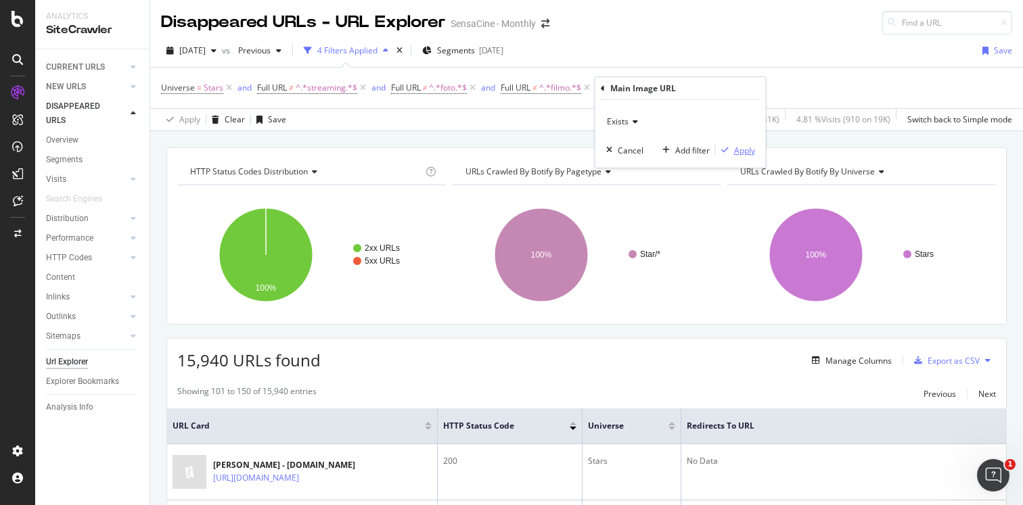
click at [743, 149] on div "Apply" at bounding box center [744, 150] width 21 height 11
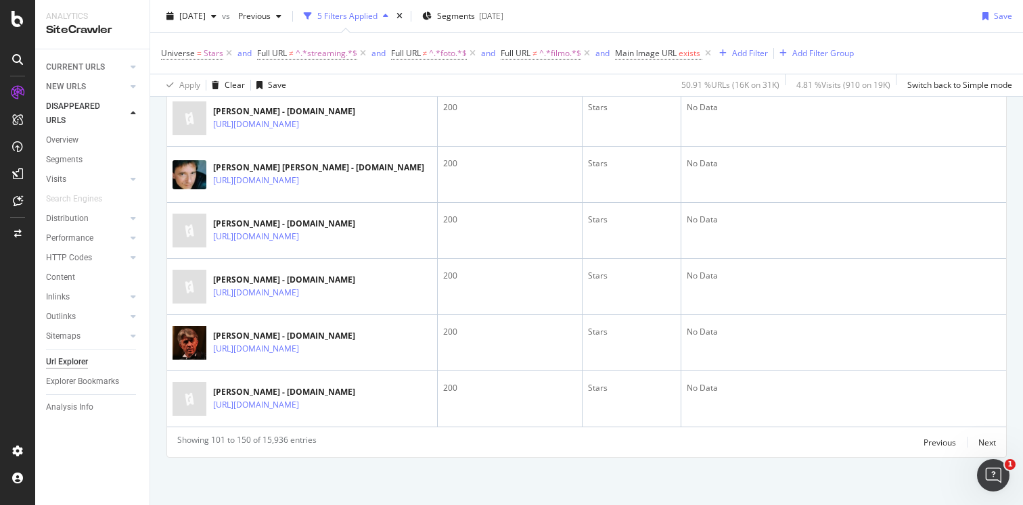
scroll to position [3095, 0]
click at [929, 440] on div "Previous" at bounding box center [939, 442] width 32 height 11
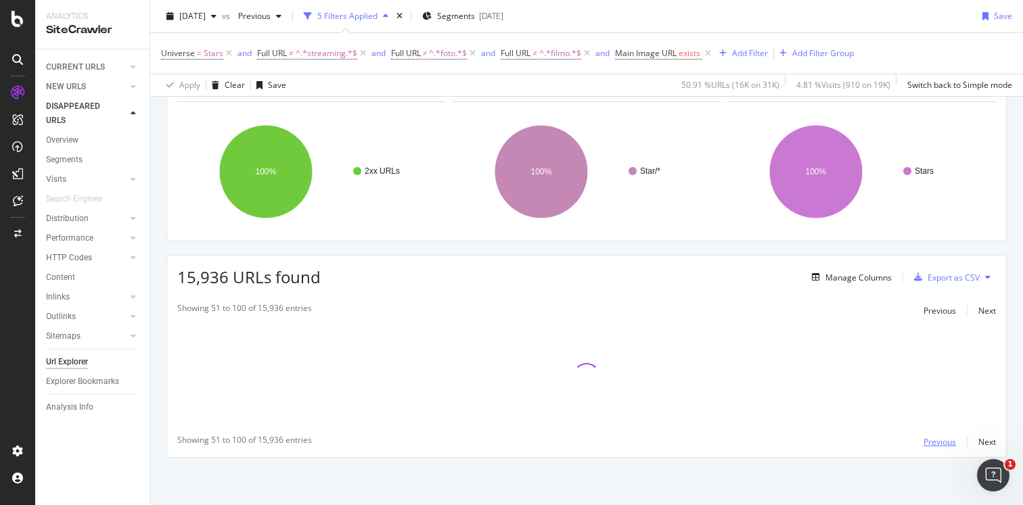
scroll to position [83, 0]
click at [929, 440] on div "Previous" at bounding box center [939, 441] width 32 height 11
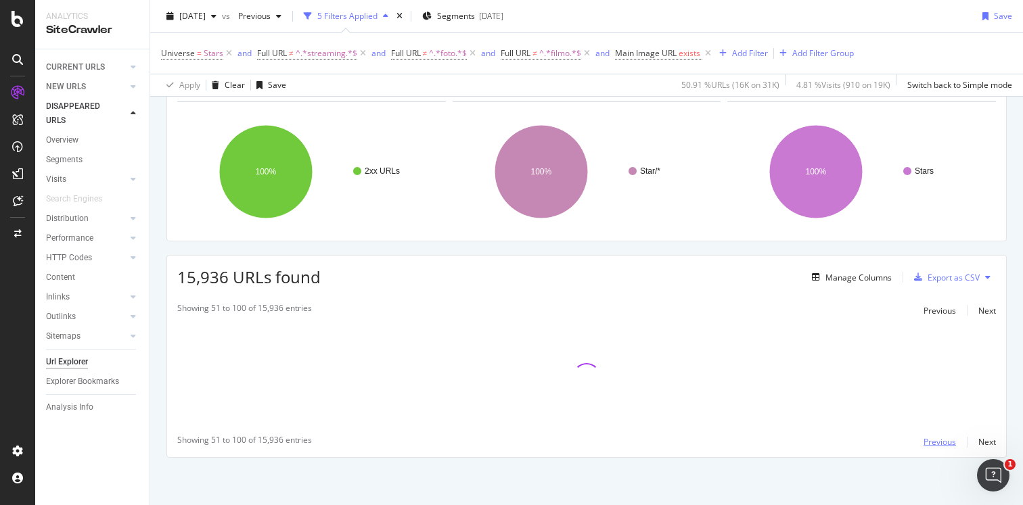
click at [929, 440] on div "Previous" at bounding box center [939, 441] width 32 height 11
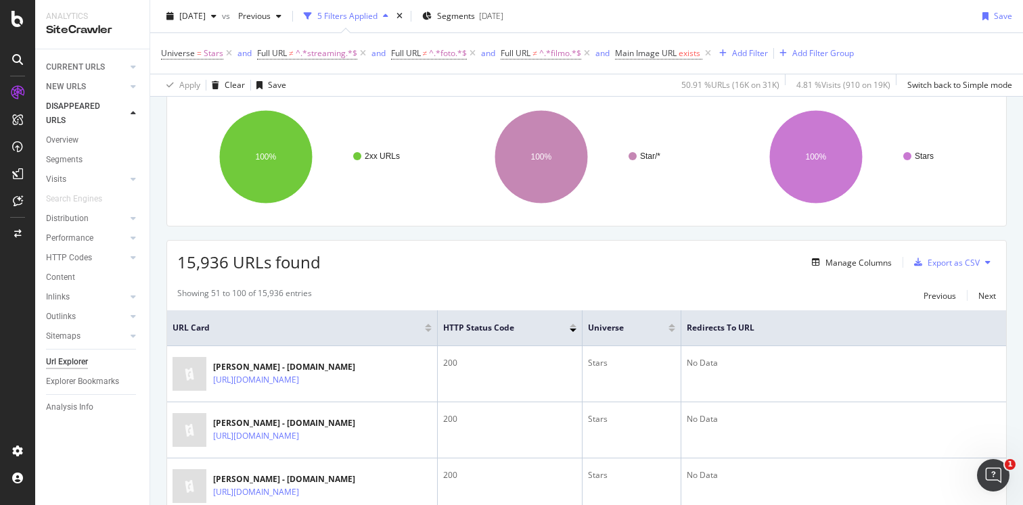
scroll to position [100, 0]
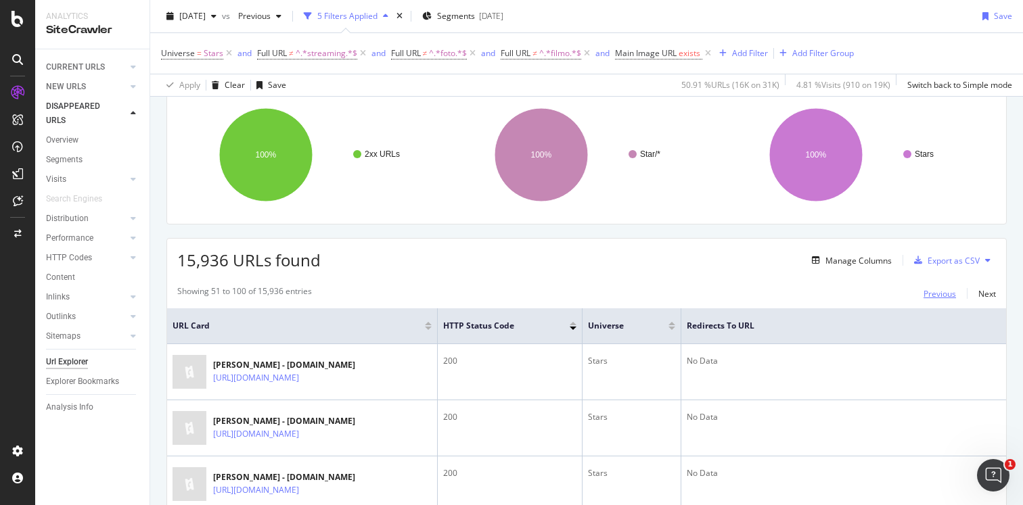
click at [946, 292] on div "Previous" at bounding box center [939, 293] width 32 height 11
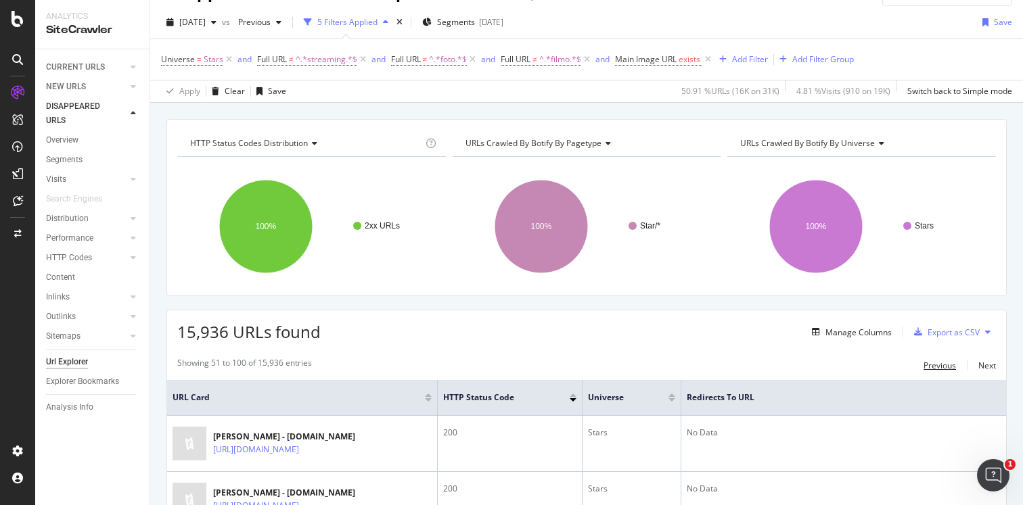
scroll to position [34, 0]
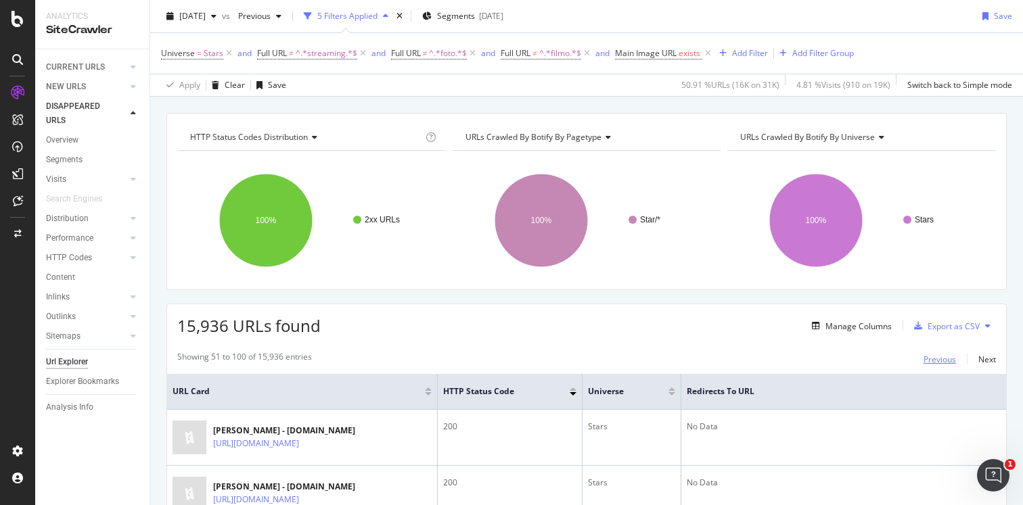
click at [940, 364] on div "Previous" at bounding box center [939, 359] width 32 height 11
click at [993, 361] on div "Next" at bounding box center [987, 359] width 18 height 11
click at [946, 359] on div "Previous" at bounding box center [939, 359] width 32 height 11
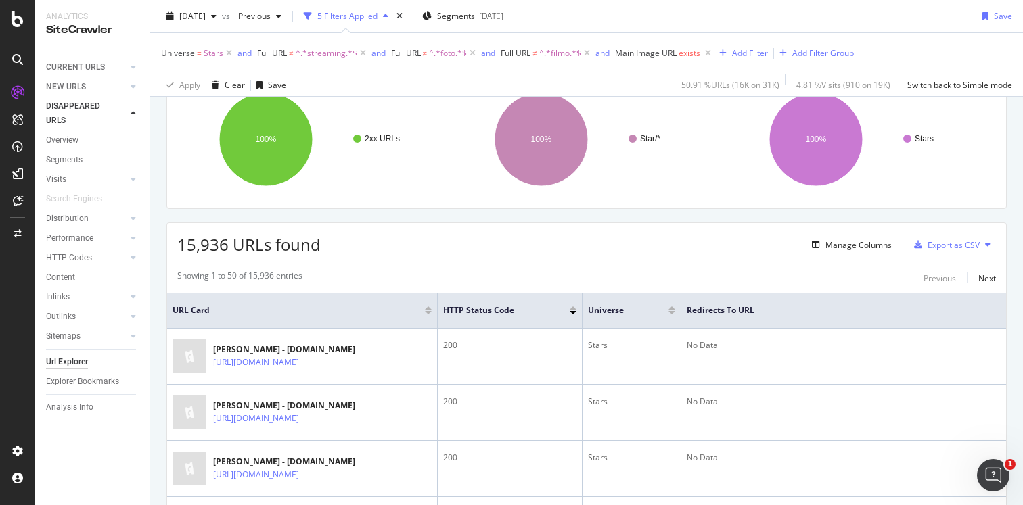
scroll to position [114, 0]
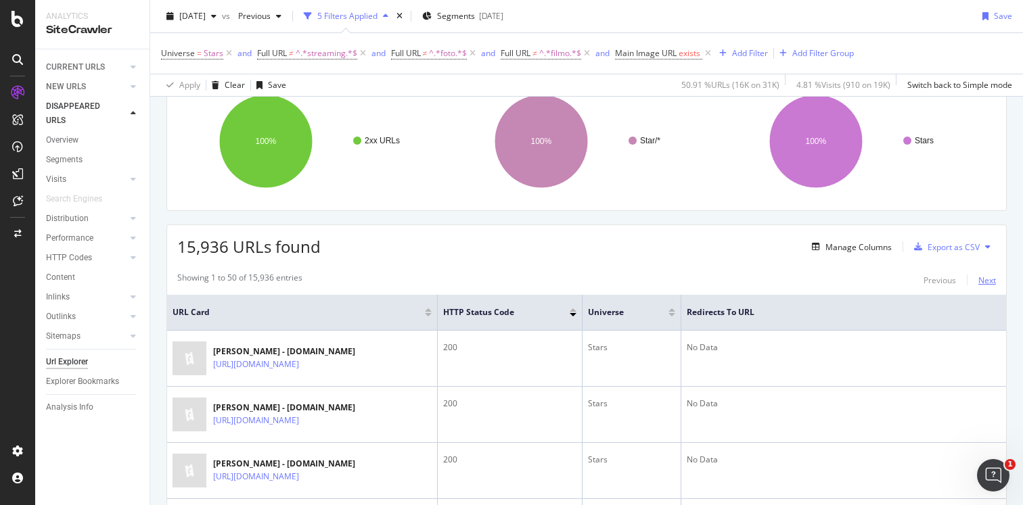
click at [987, 279] on div "Next" at bounding box center [987, 280] width 18 height 11
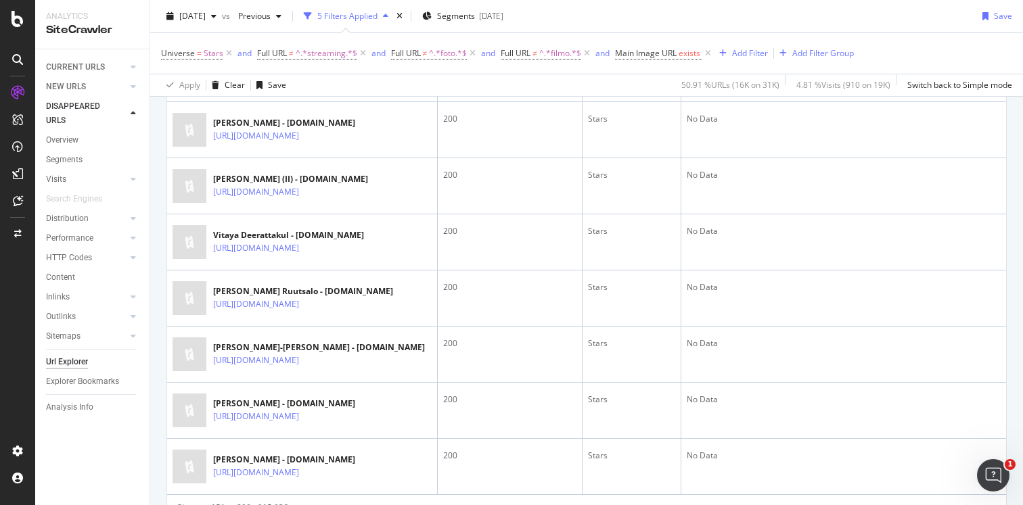
scroll to position [2762, 0]
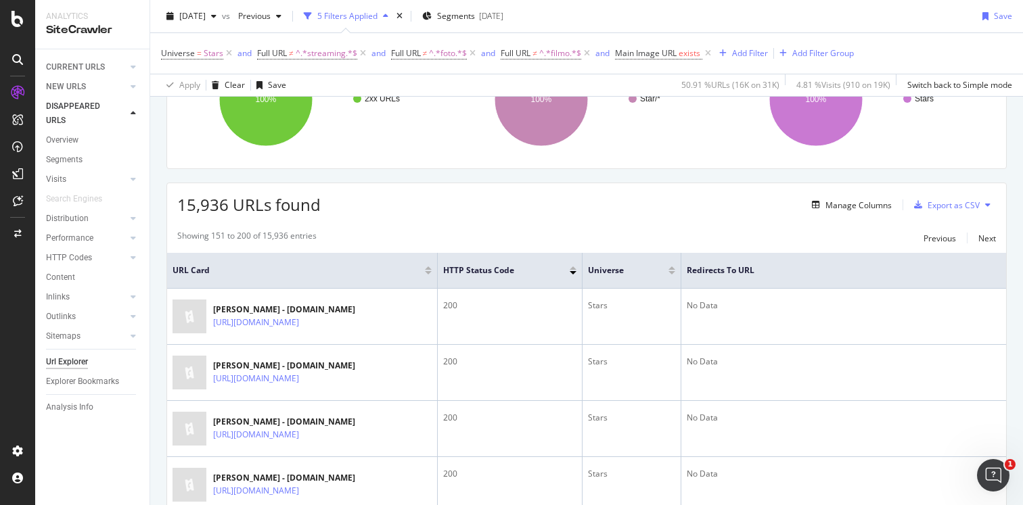
scroll to position [0, 0]
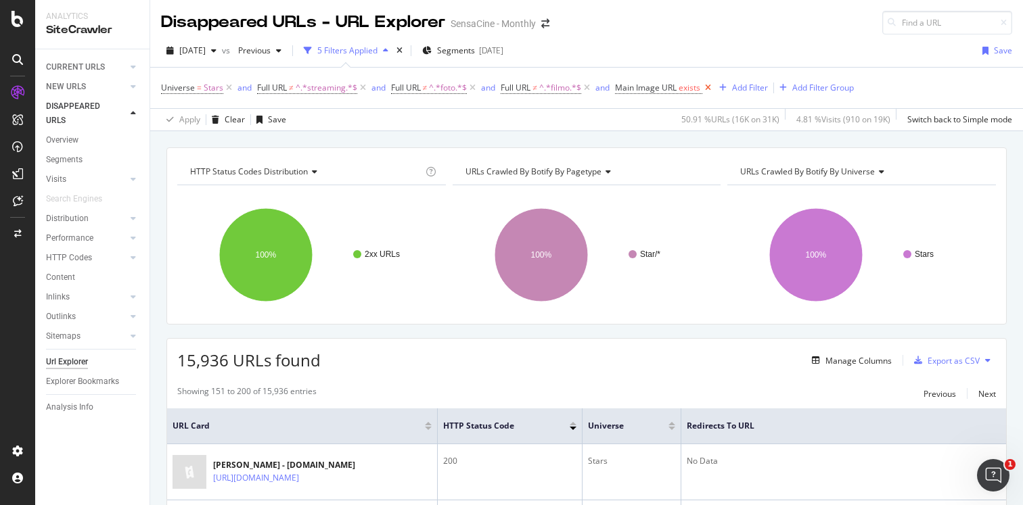
click at [709, 84] on icon at bounding box center [707, 88] width 11 height 14
click at [199, 89] on span "=" at bounding box center [199, 87] width 5 height 11
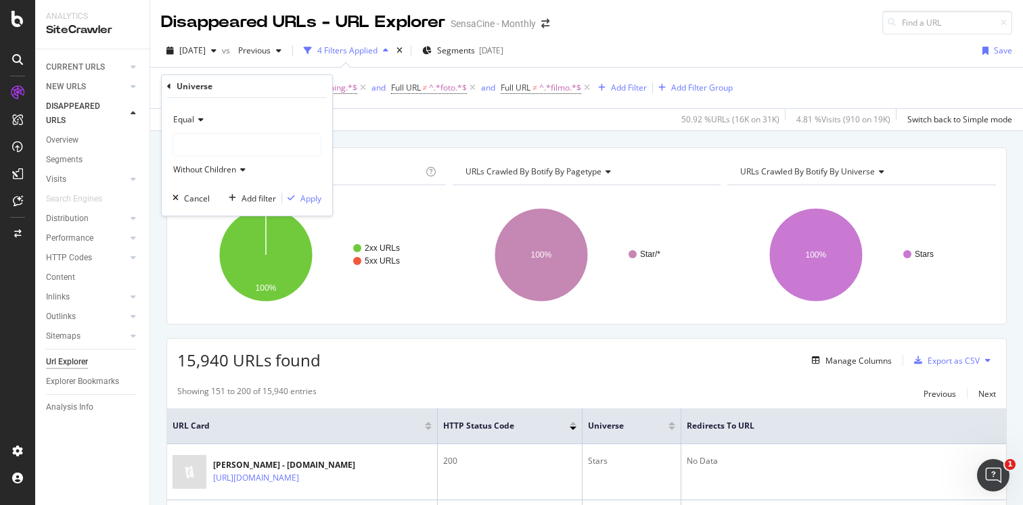
click at [197, 115] on div "Equal" at bounding box center [246, 120] width 149 height 22
click at [198, 162] on span "Not Equal" at bounding box center [197, 165] width 37 height 11
click at [317, 202] on div "Apply" at bounding box center [310, 198] width 21 height 11
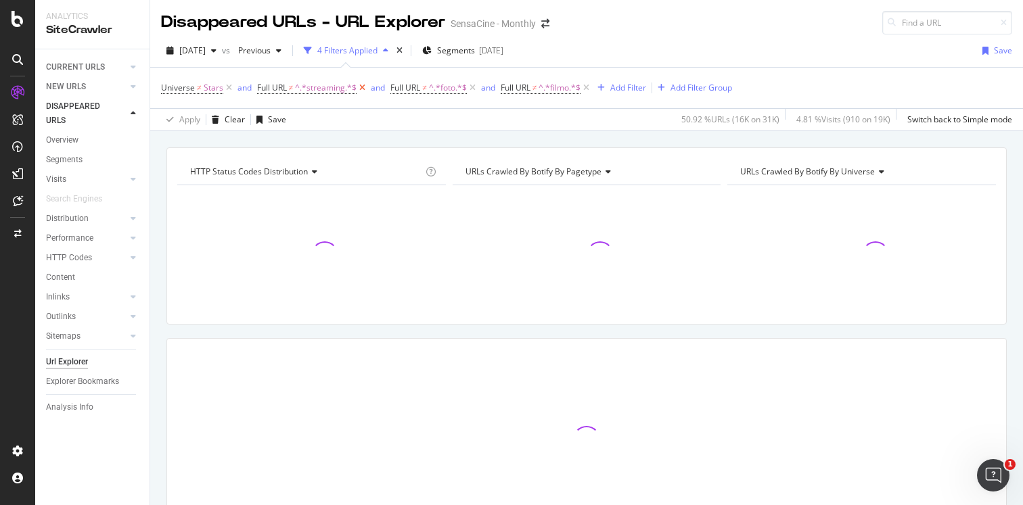
click at [361, 88] on icon at bounding box center [361, 88] width 11 height 14
click at [338, 87] on icon at bounding box center [338, 88] width 11 height 14
click at [344, 88] on icon at bounding box center [342, 88] width 11 height 14
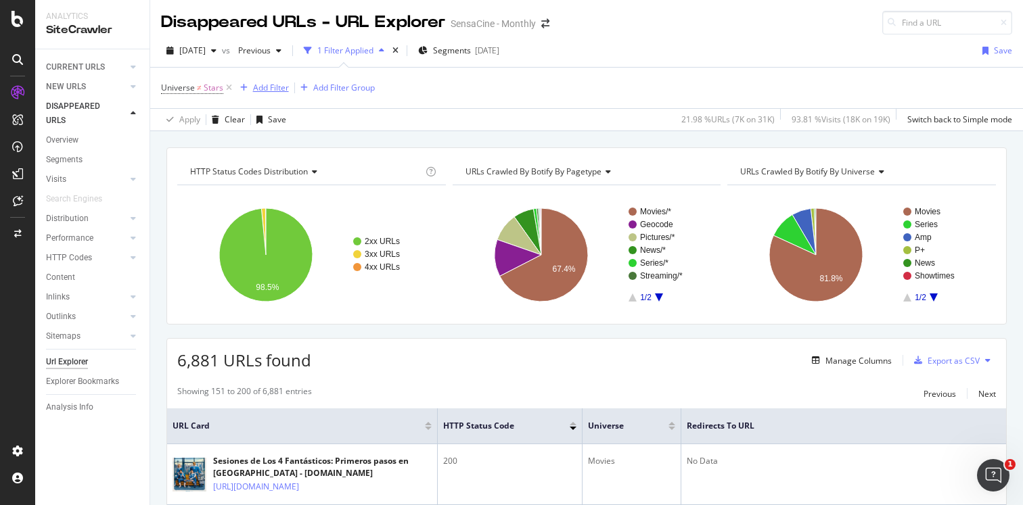
click at [273, 88] on div "Add Filter" at bounding box center [271, 87] width 36 height 11
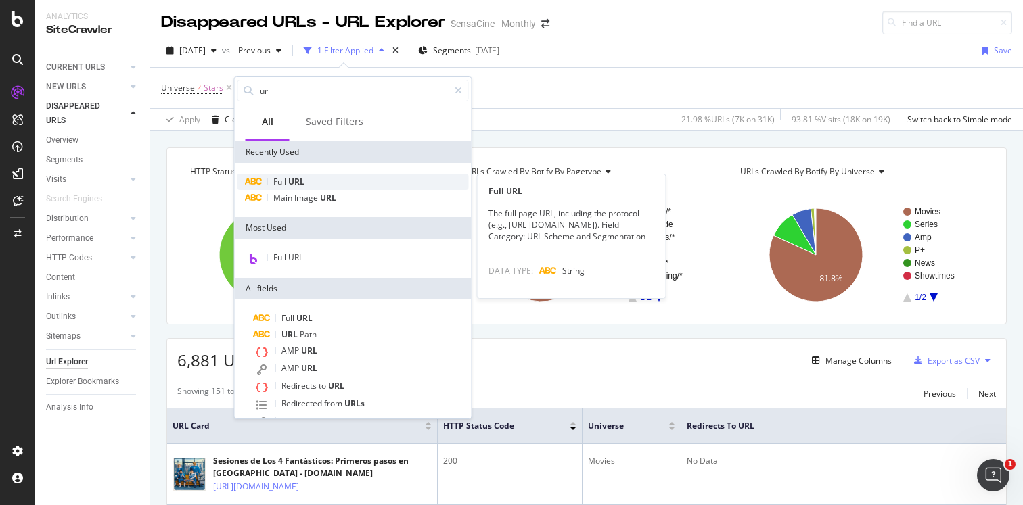
type input "url"
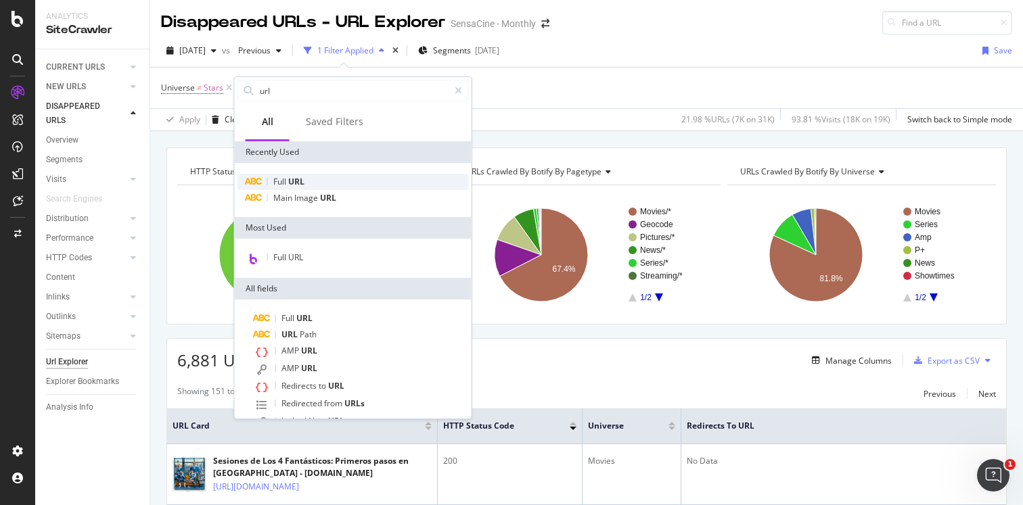
click at [313, 184] on div "Full URL" at bounding box center [352, 182] width 231 height 16
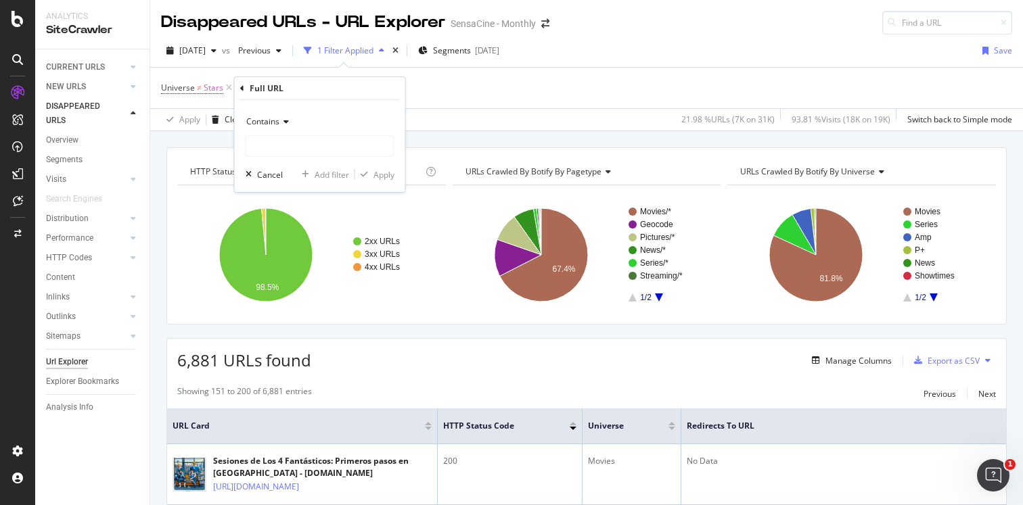
click at [287, 122] on icon at bounding box center [283, 122] width 9 height 8
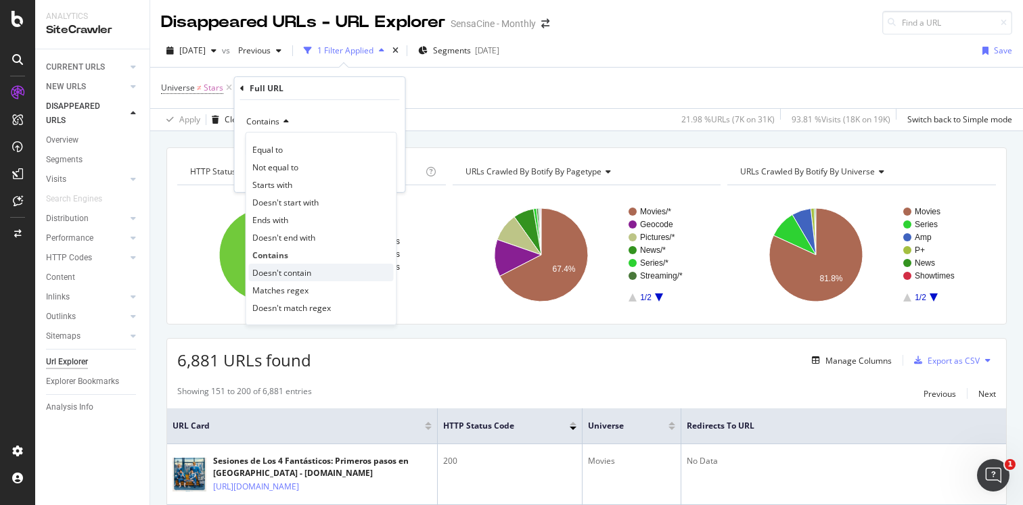
click at [285, 267] on span "Doesn't contain" at bounding box center [281, 272] width 59 height 11
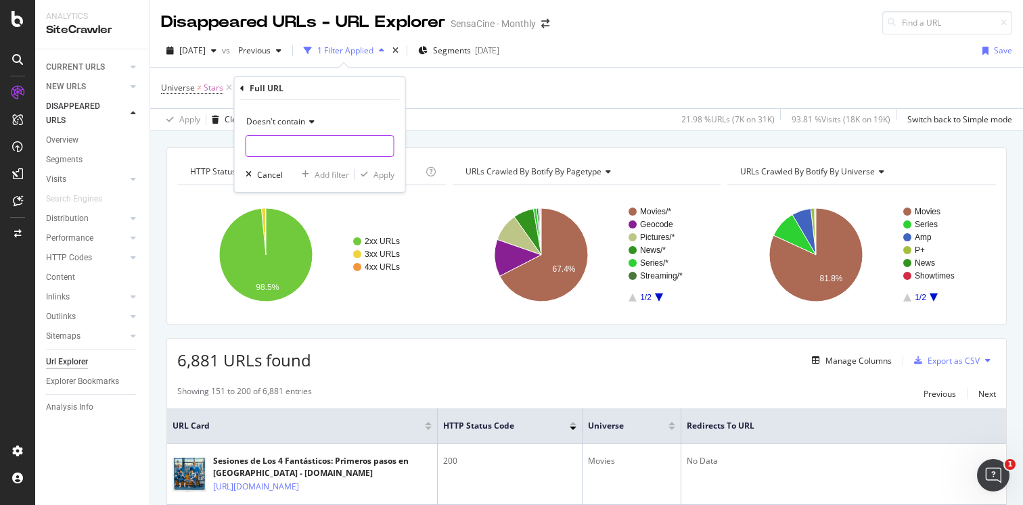
click at [277, 147] on input "text" at bounding box center [319, 146] width 147 height 22
type input "sesiones"
click at [378, 172] on div "Apply" at bounding box center [383, 174] width 21 height 11
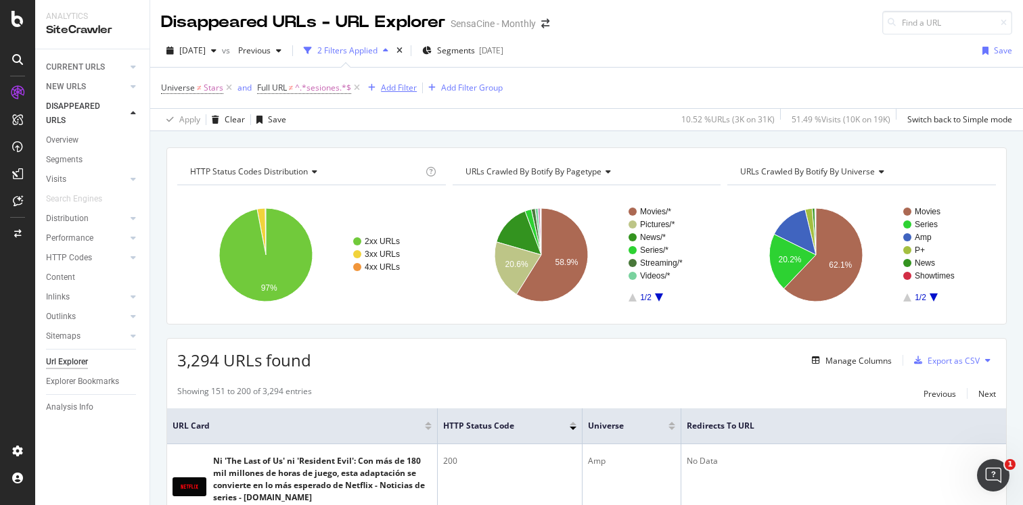
click at [381, 88] on div "Add Filter" at bounding box center [399, 87] width 36 height 11
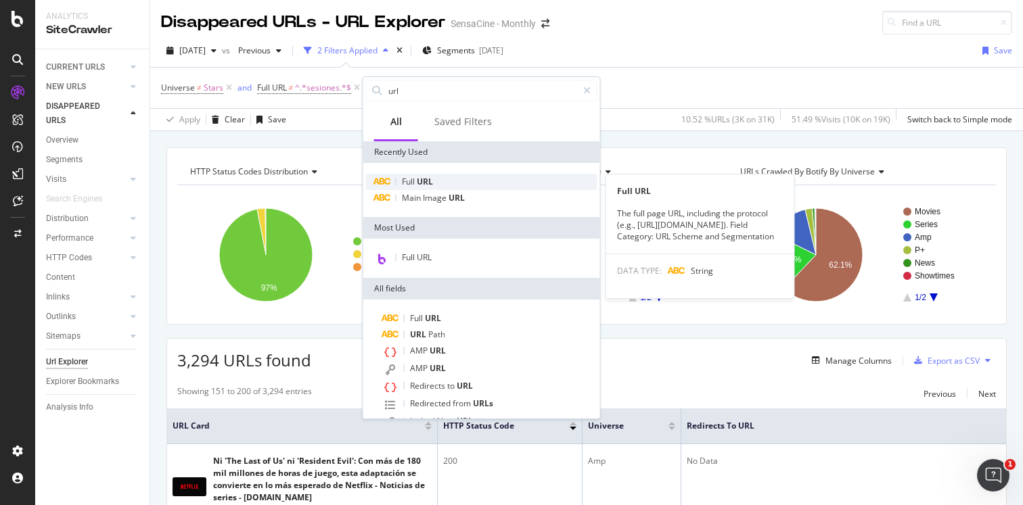
click at [420, 183] on span "URL" at bounding box center [425, 181] width 16 height 11
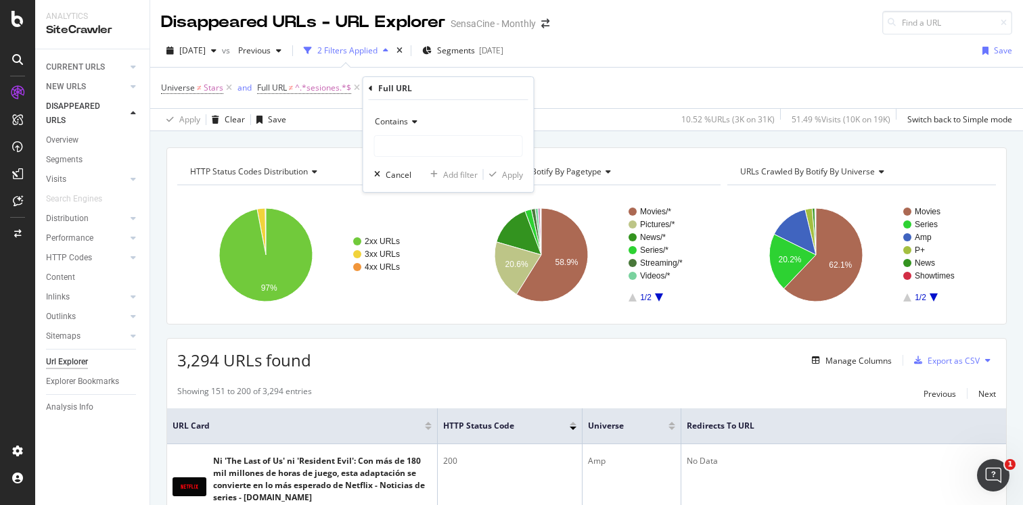
click at [415, 120] on icon at bounding box center [412, 122] width 9 height 8
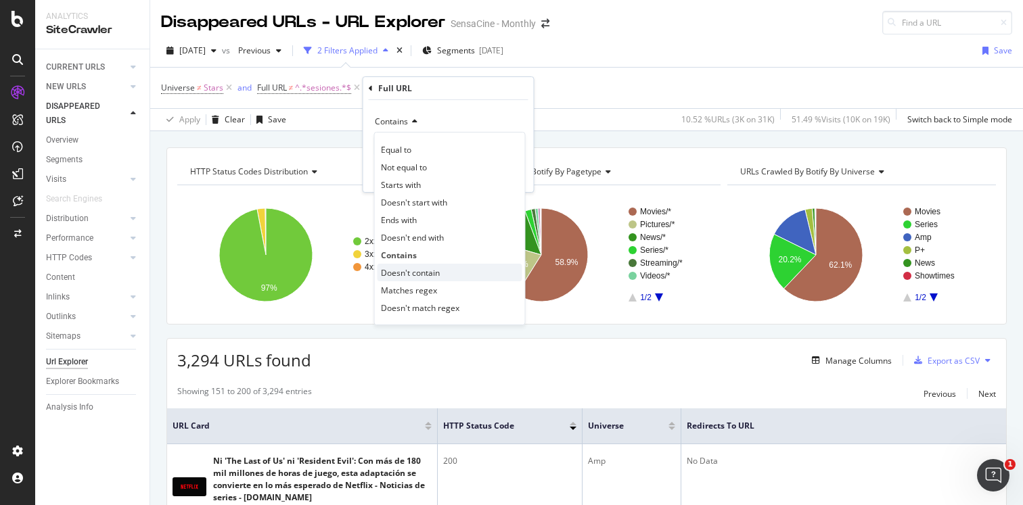
click at [425, 273] on span "Doesn't contain" at bounding box center [410, 272] width 59 height 11
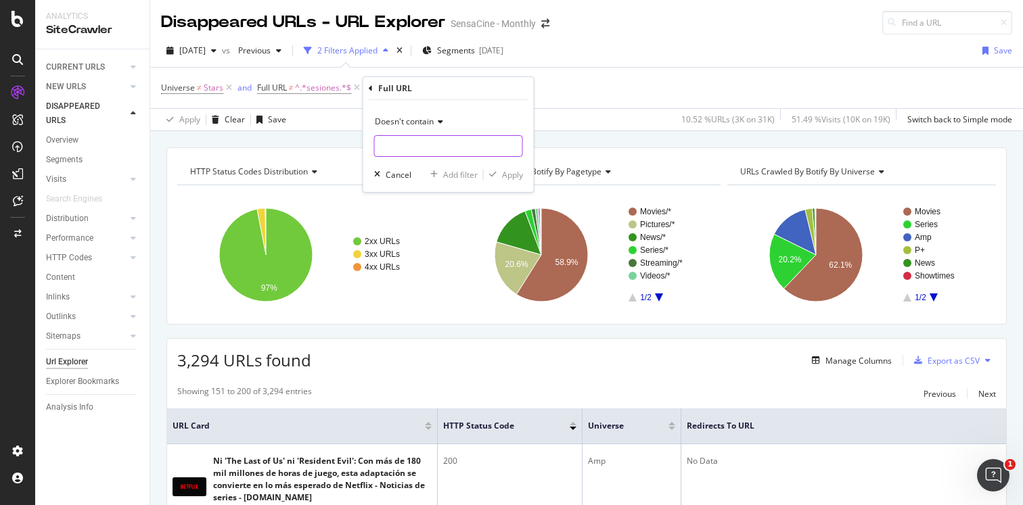
click at [417, 144] on input "text" at bounding box center [448, 146] width 147 height 22
type input "noticias"
click at [512, 178] on div "Apply" at bounding box center [512, 174] width 21 height 11
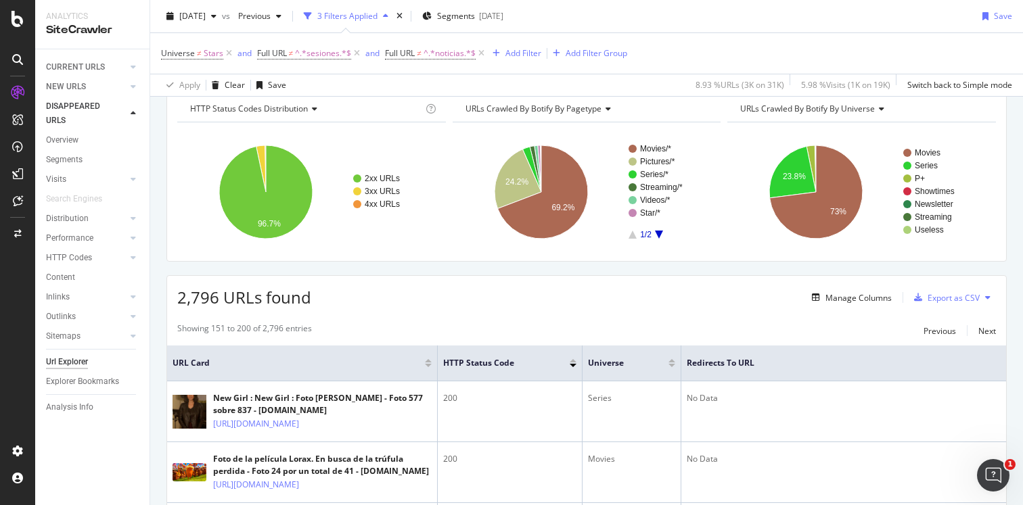
scroll to position [77, 0]
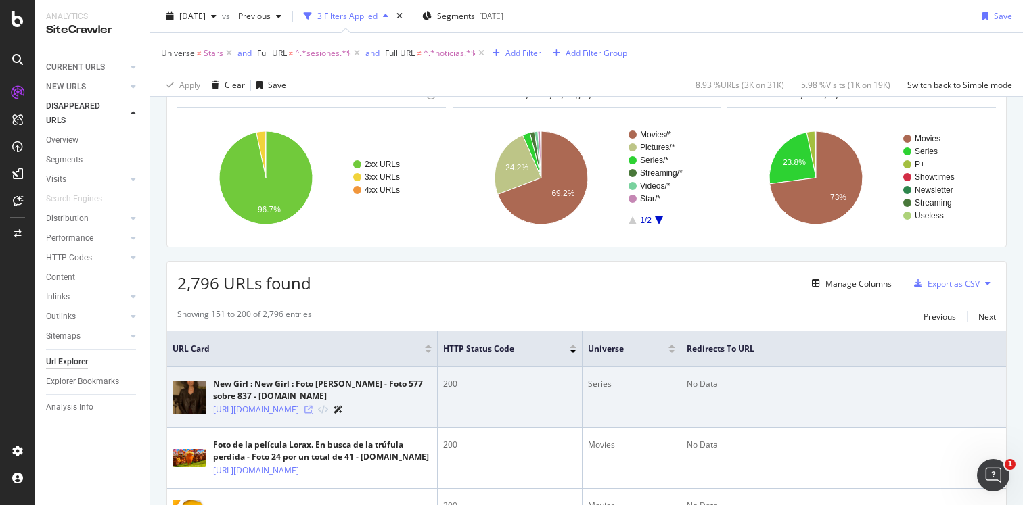
click at [312, 414] on icon at bounding box center [308, 410] width 8 height 8
click at [299, 410] on link "[URL][DOMAIN_NAME]" at bounding box center [256, 410] width 86 height 14
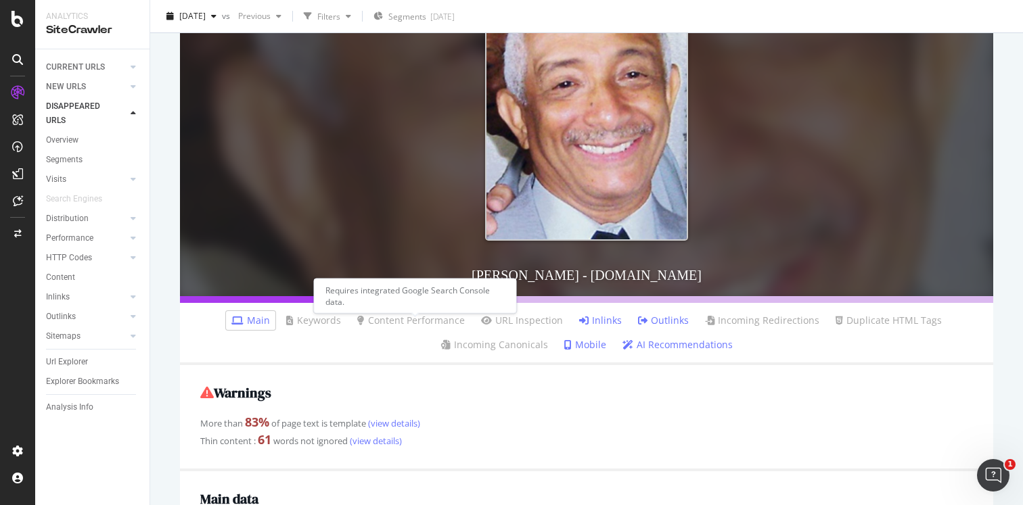
scroll to position [225, 0]
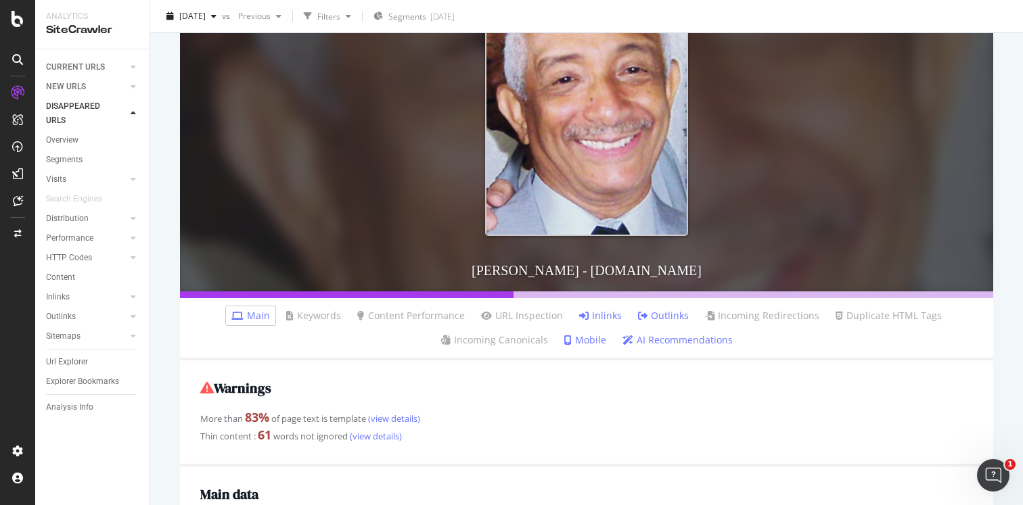
click at [605, 314] on link "Inlinks" at bounding box center [600, 316] width 43 height 14
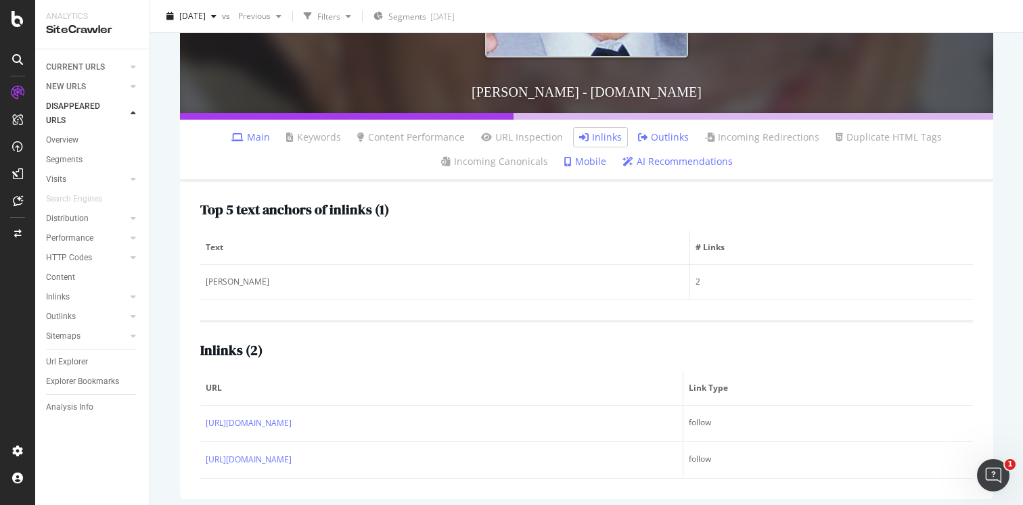
scroll to position [405, 0]
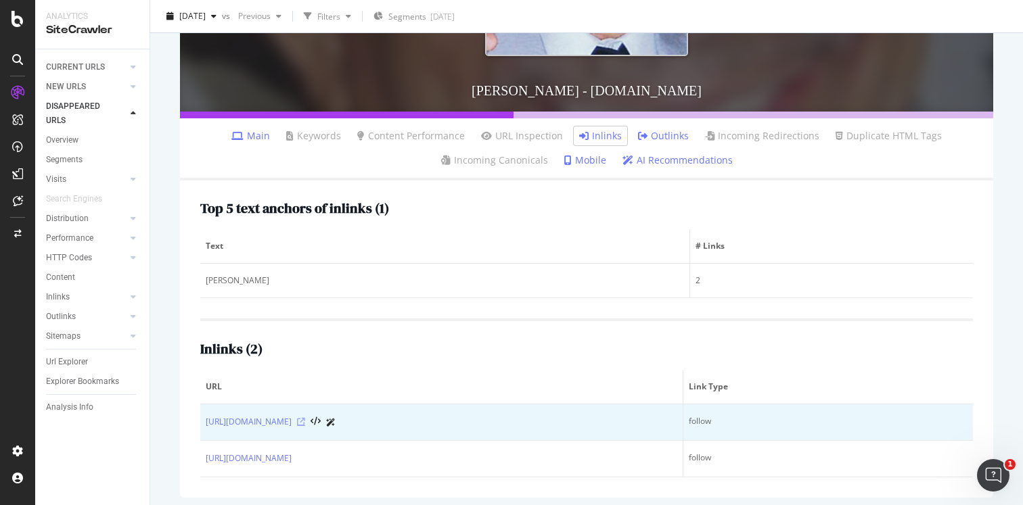
click at [305, 420] on icon at bounding box center [301, 422] width 8 height 8
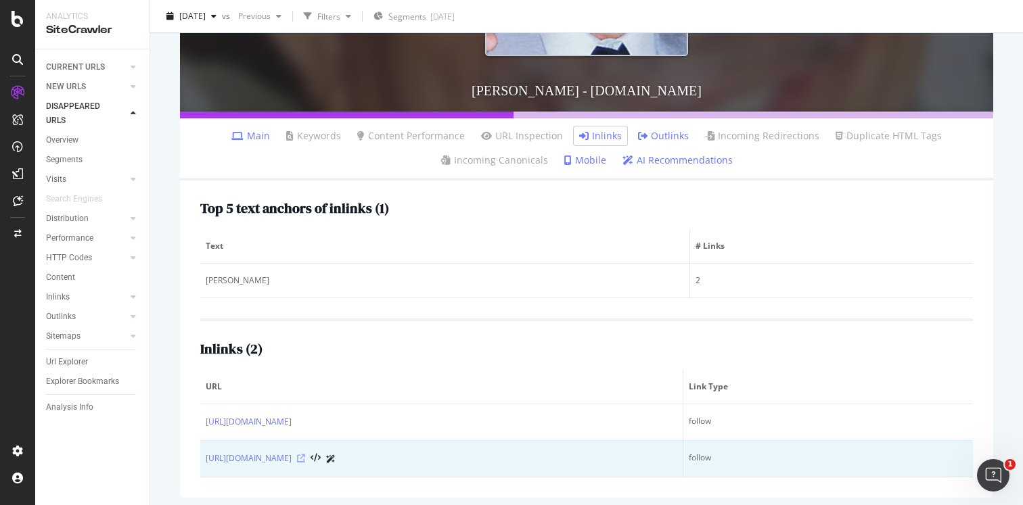
click at [305, 461] on icon at bounding box center [301, 458] width 8 height 8
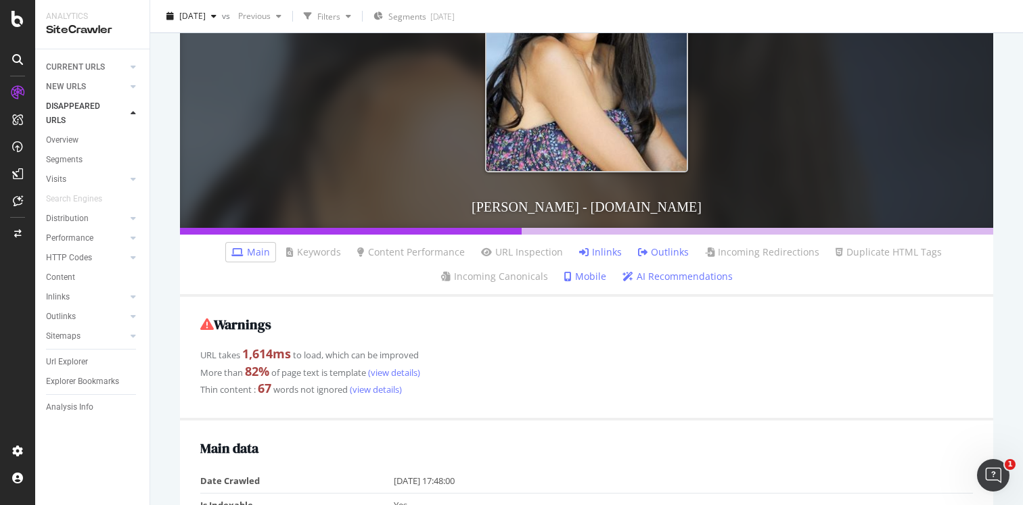
scroll to position [291, 0]
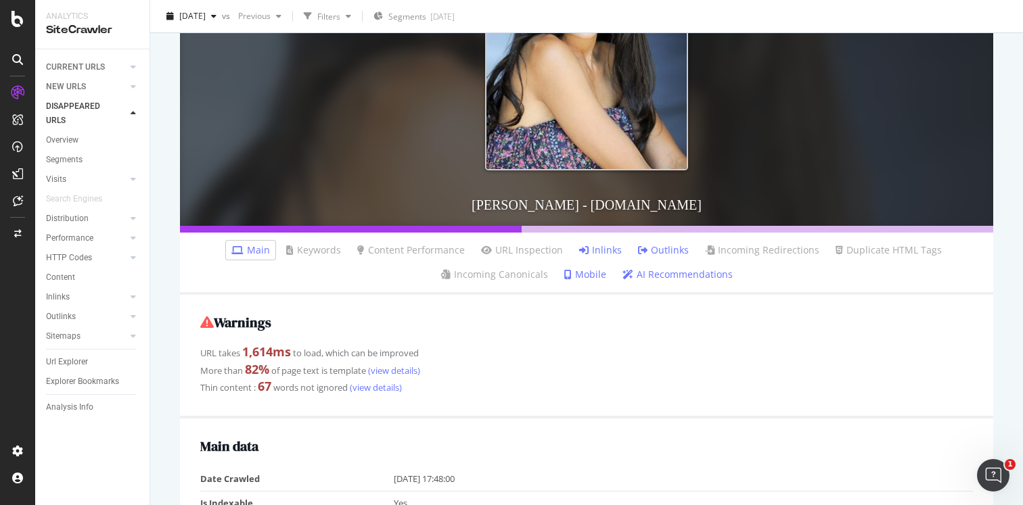
click at [590, 245] on link "Inlinks" at bounding box center [600, 250] width 43 height 14
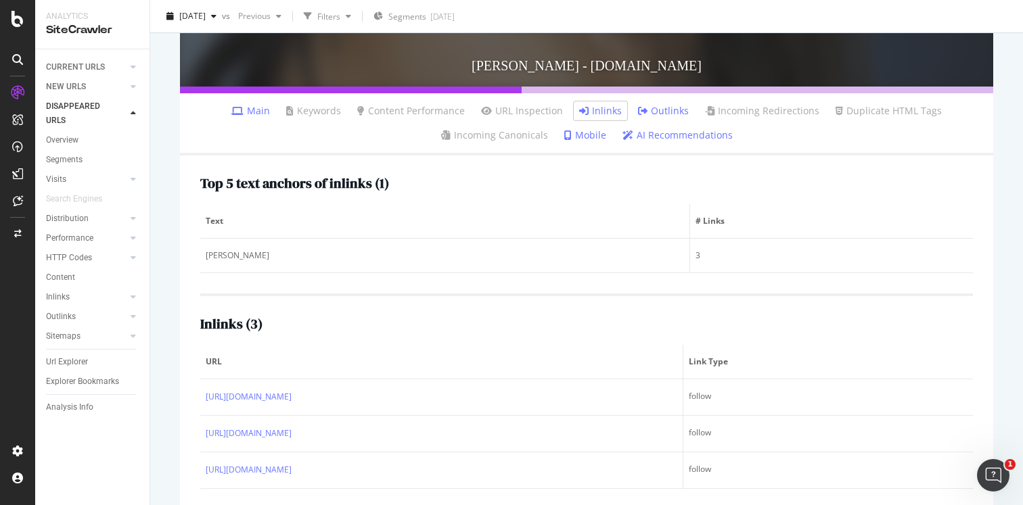
scroll to position [448, 0]
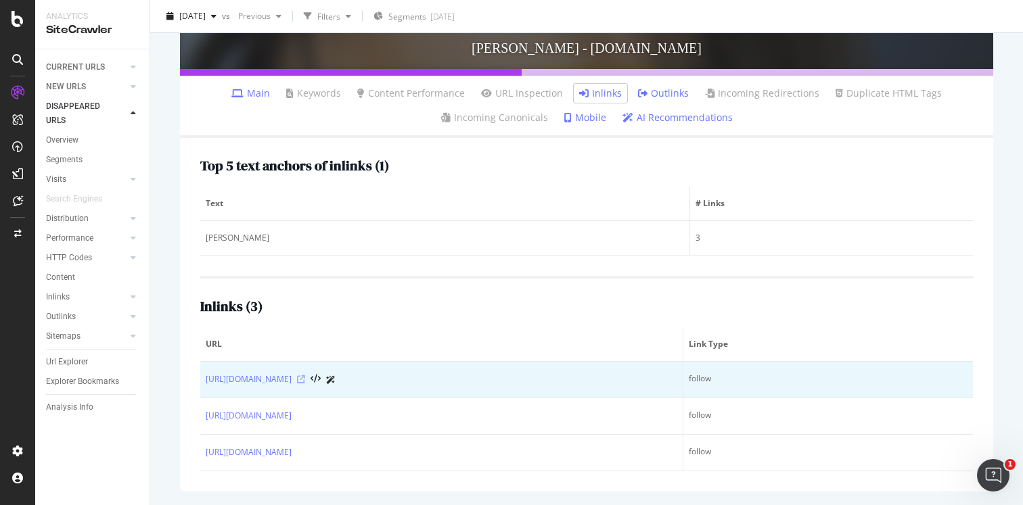
click at [305, 380] on icon at bounding box center [301, 379] width 8 height 8
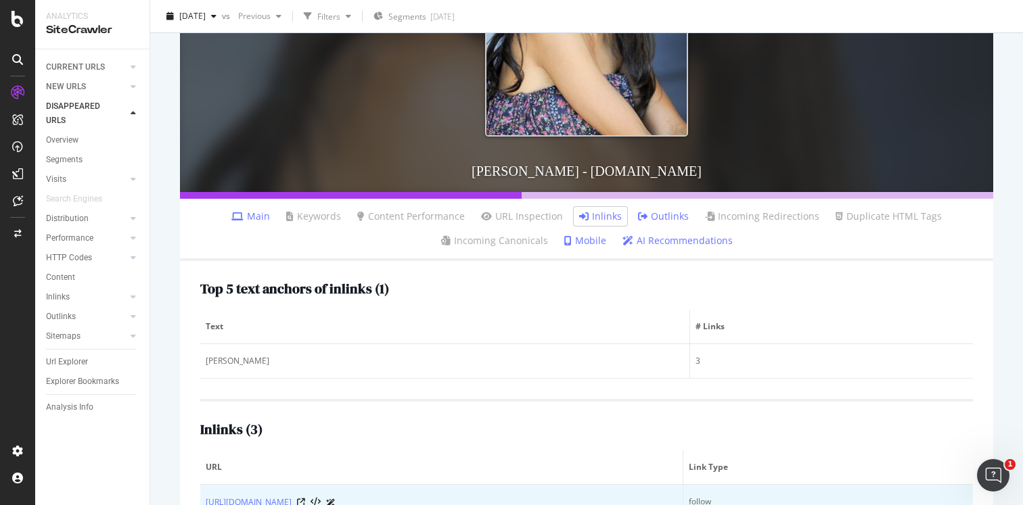
scroll to position [321, 0]
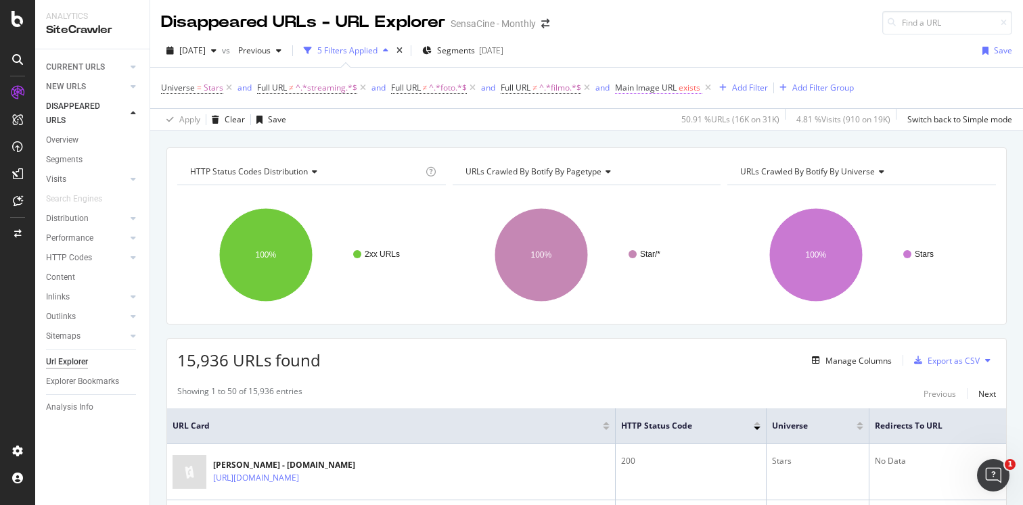
click at [668, 89] on span "Main Image URL" at bounding box center [646, 87] width 62 height 11
click at [625, 90] on icon at bounding box center [625, 87] width 4 height 8
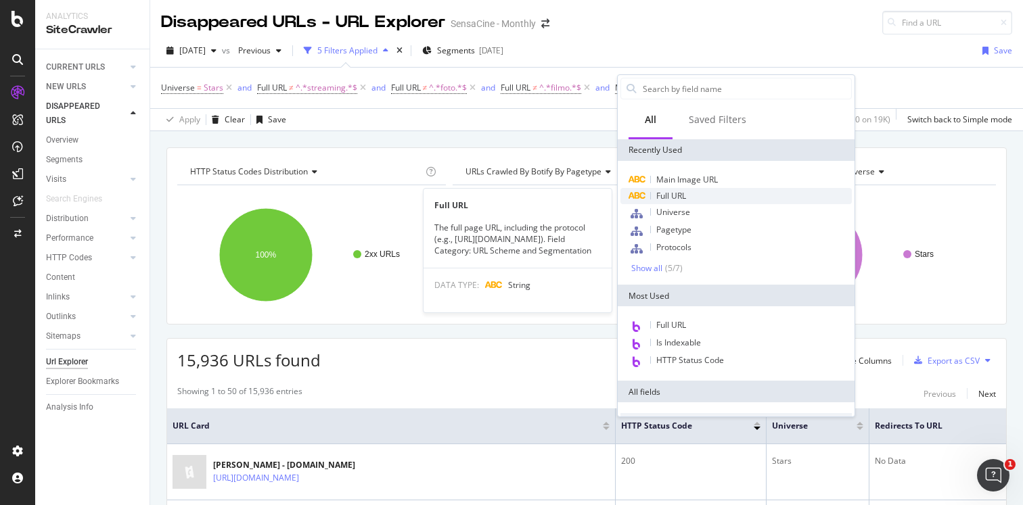
click at [673, 197] on span "Full URL" at bounding box center [671, 195] width 30 height 11
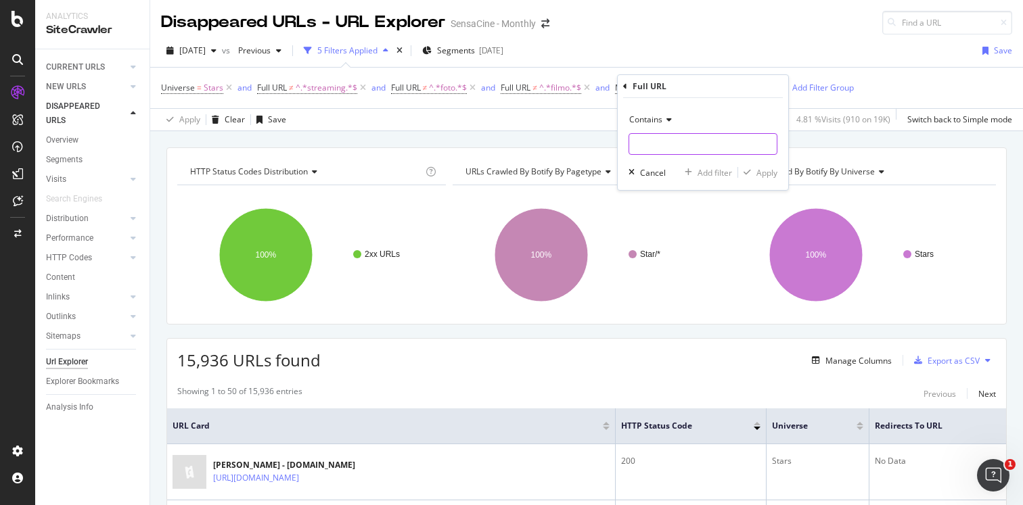
click at [657, 145] on input "text" at bounding box center [702, 144] width 147 height 22
type input "469641"
click at [768, 171] on div "Apply" at bounding box center [766, 172] width 21 height 11
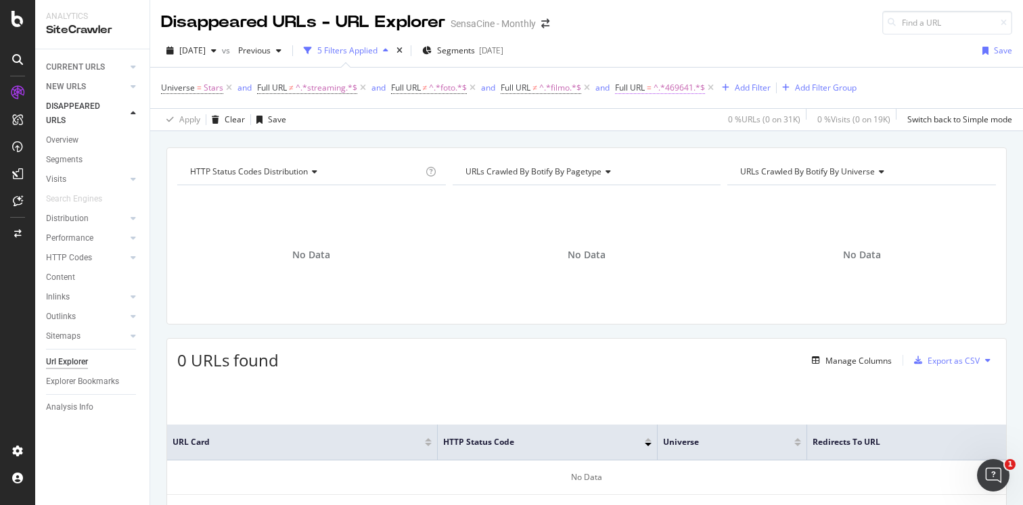
click at [673, 91] on span "^.*469641.*$" at bounding box center [678, 87] width 51 height 19
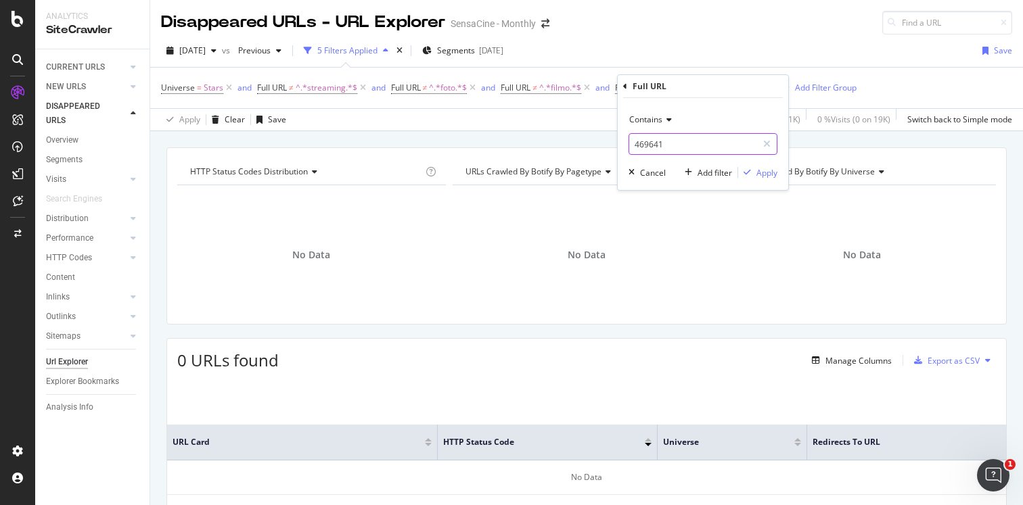
click at [651, 143] on input "469641" at bounding box center [693, 144] width 128 height 22
type input "479108"
click at [772, 178] on div "Apply" at bounding box center [766, 172] width 21 height 11
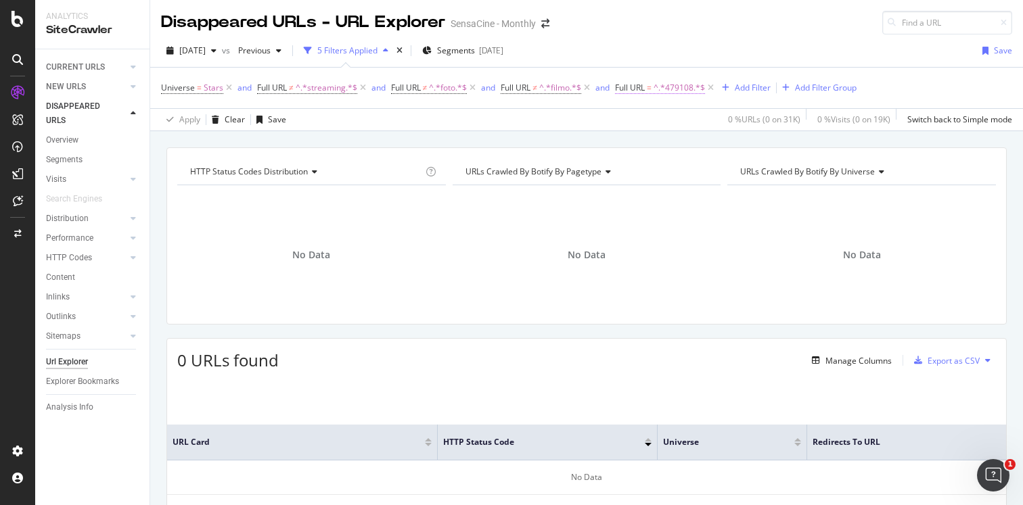
click at [676, 88] on span "^.*479108.*$" at bounding box center [678, 87] width 51 height 19
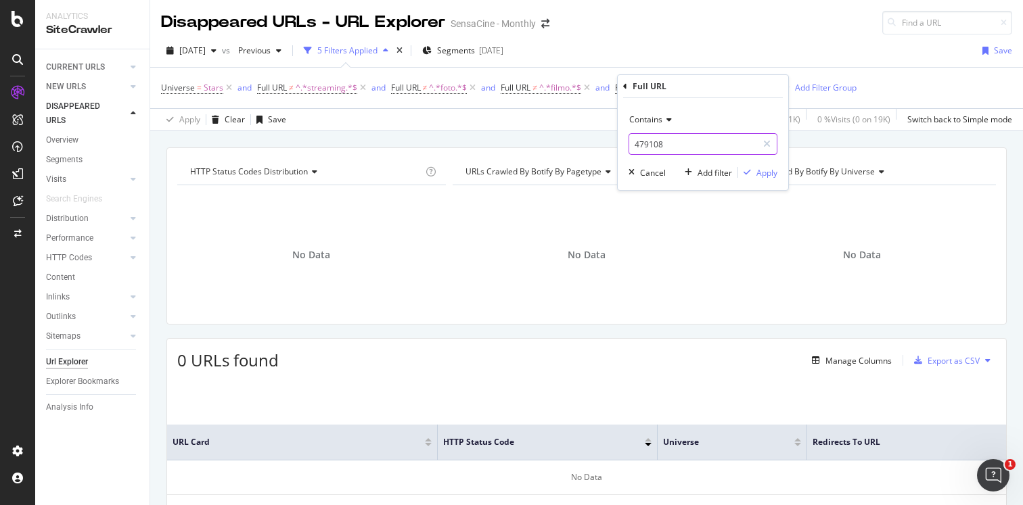
click at [649, 143] on input "479108" at bounding box center [693, 144] width 128 height 22
type input "479418"
click at [773, 172] on div "Apply" at bounding box center [766, 172] width 21 height 11
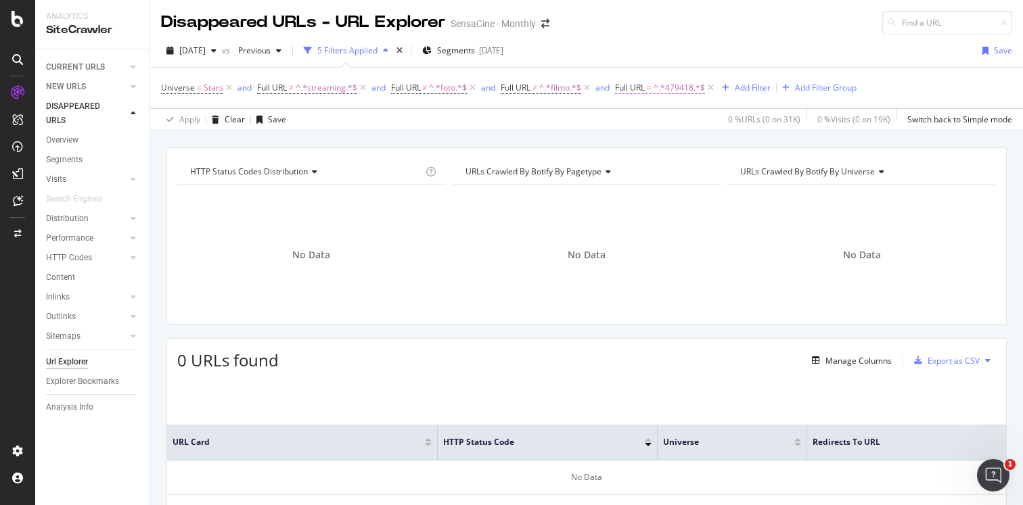
click at [656, 86] on span "^.*479418.*$" at bounding box center [678, 87] width 51 height 19
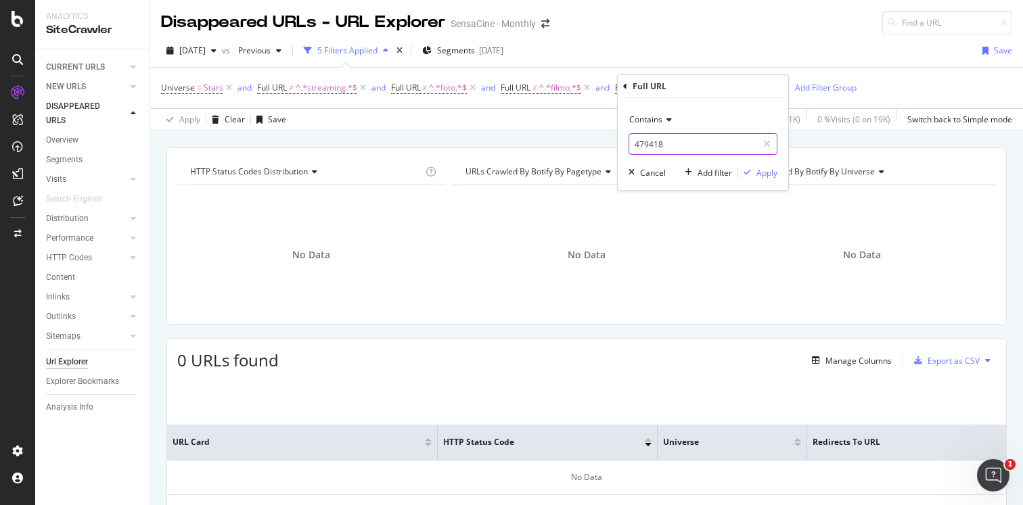
click at [645, 147] on input "479418" at bounding box center [693, 144] width 128 height 22
type input "869926"
click at [758, 169] on div "Apply" at bounding box center [766, 172] width 21 height 11
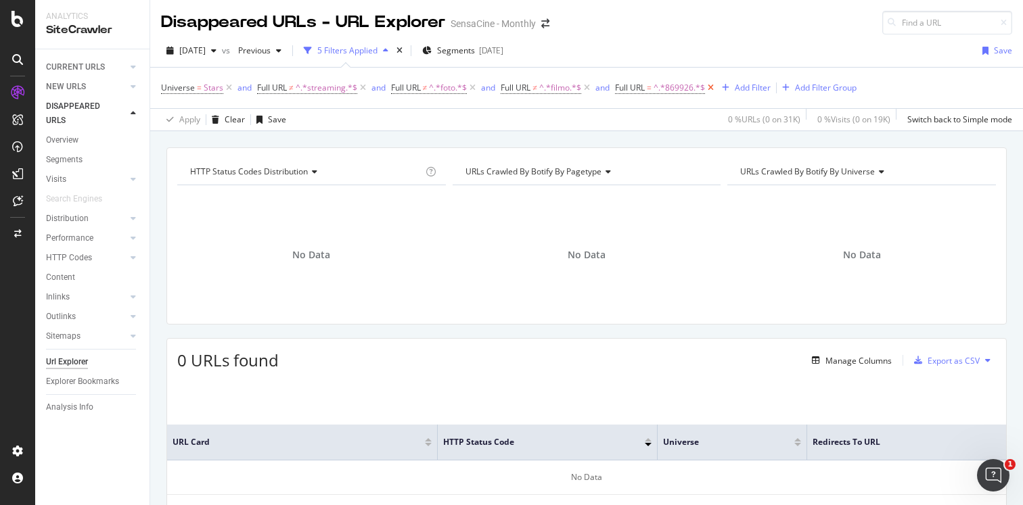
click at [710, 87] on icon at bounding box center [710, 88] width 11 height 14
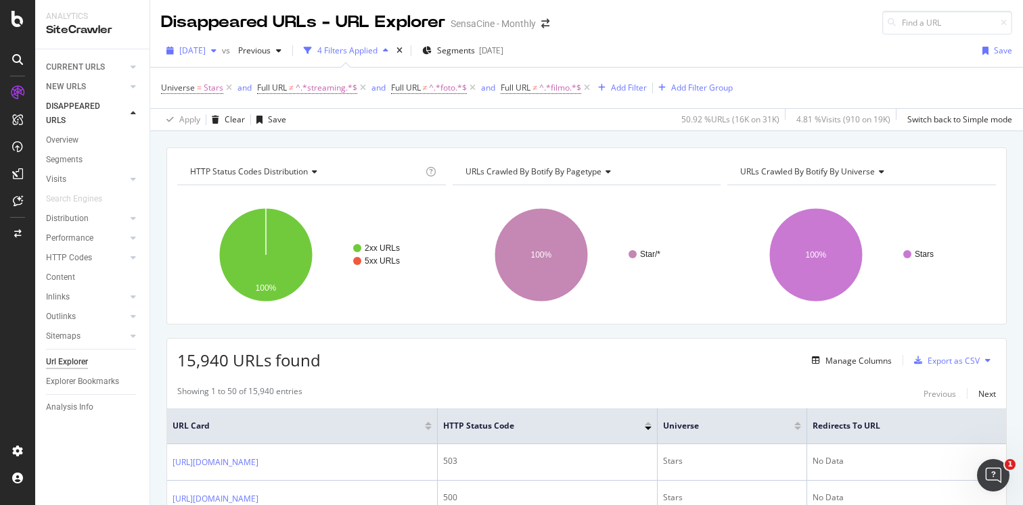
click at [206, 48] on span "[DATE]" at bounding box center [192, 50] width 26 height 11
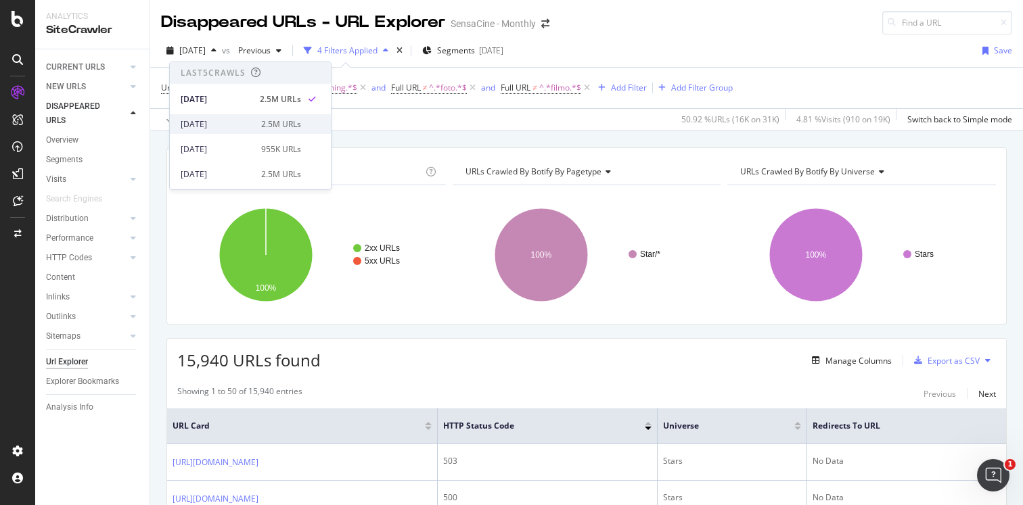
click at [231, 120] on div "2025 Aug. 5th" at bounding box center [217, 124] width 72 height 12
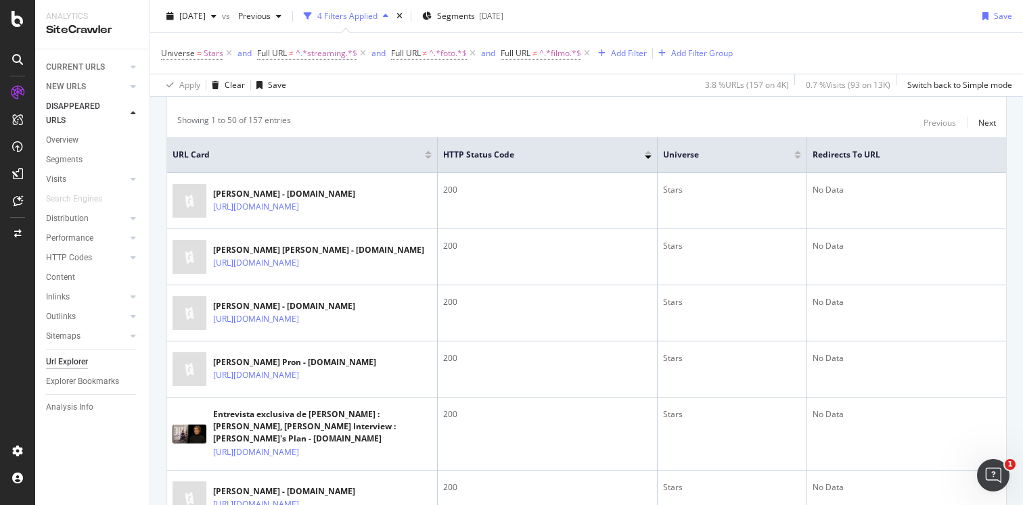
scroll to position [281, 0]
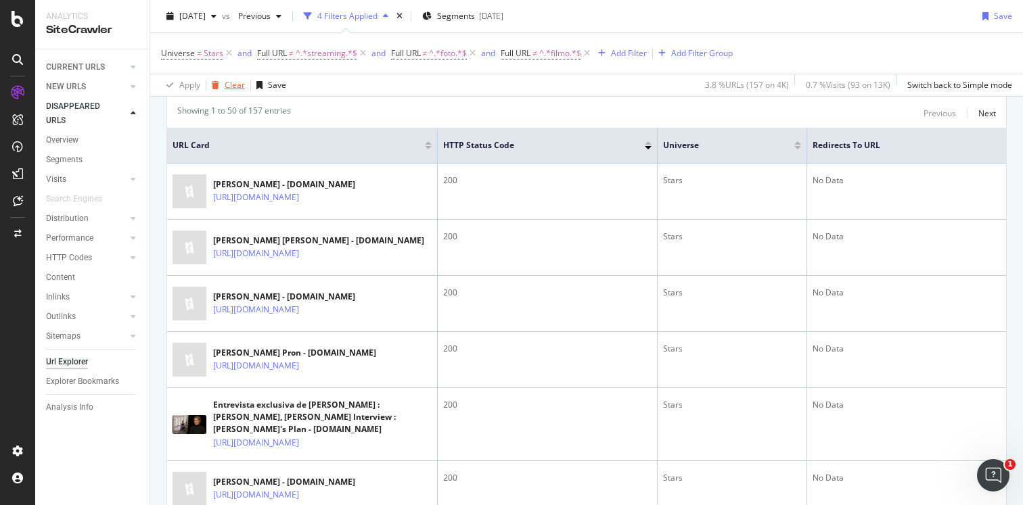
click at [232, 84] on div "Clear" at bounding box center [235, 84] width 20 height 11
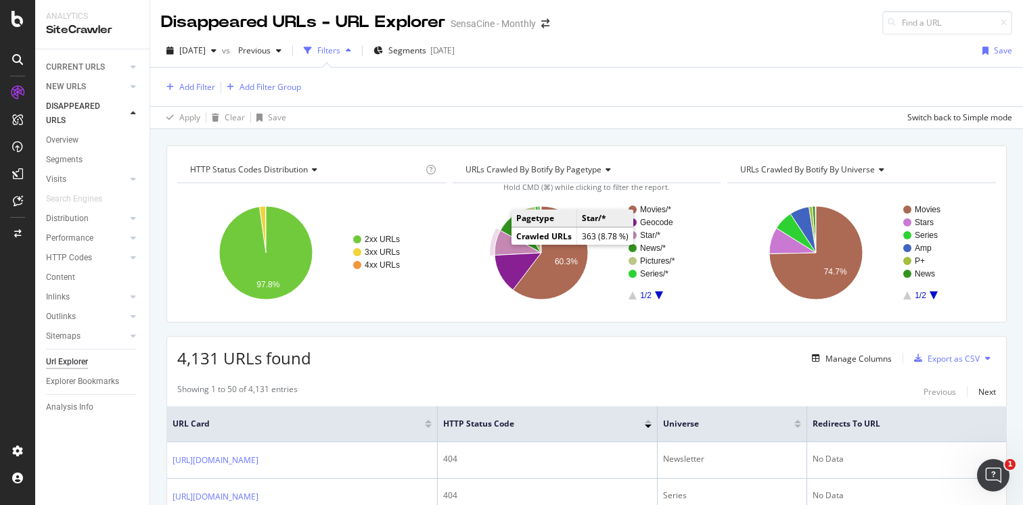
click at [505, 250] on icon "A chart." at bounding box center [517, 243] width 47 height 25
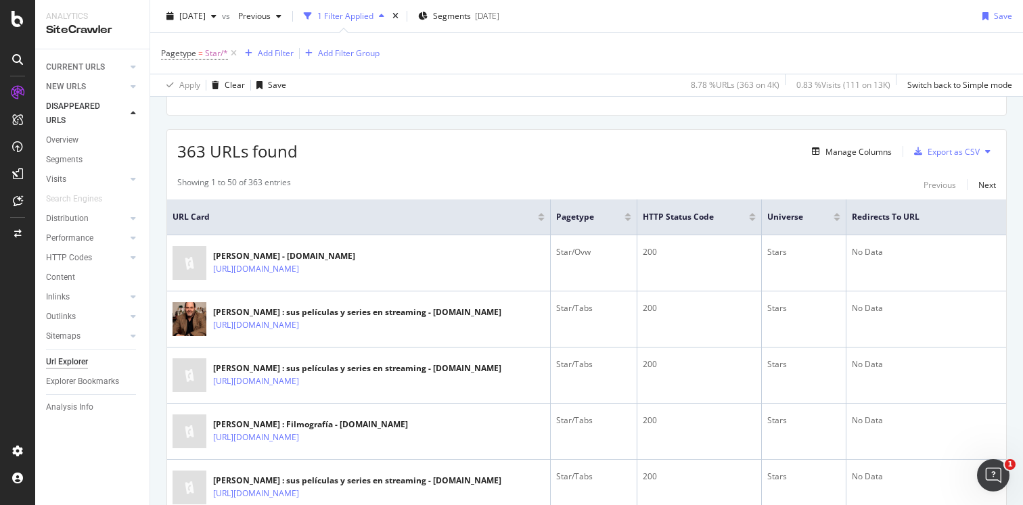
scroll to position [233, 0]
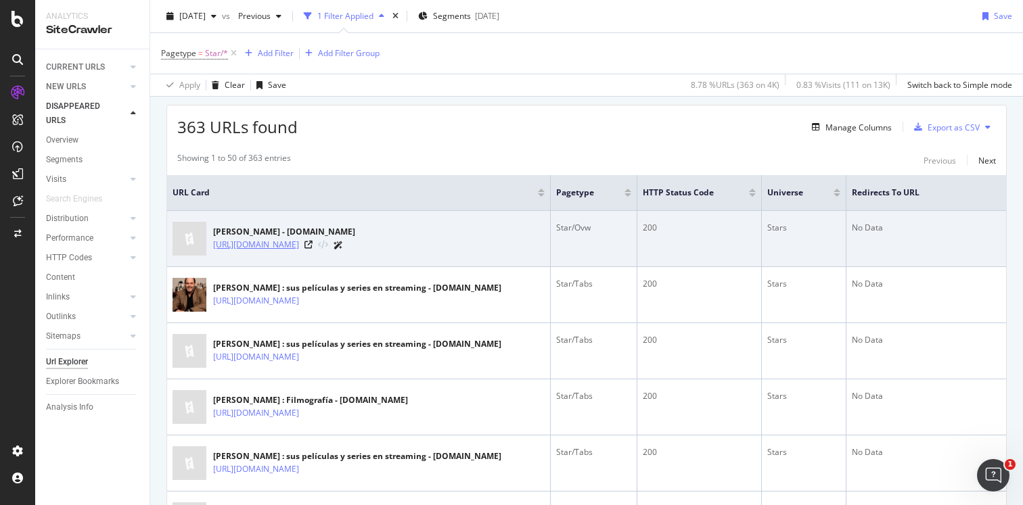
click at [299, 247] on link "https://www.sensacine.com/actores/actor-1000041954/" at bounding box center [256, 245] width 86 height 14
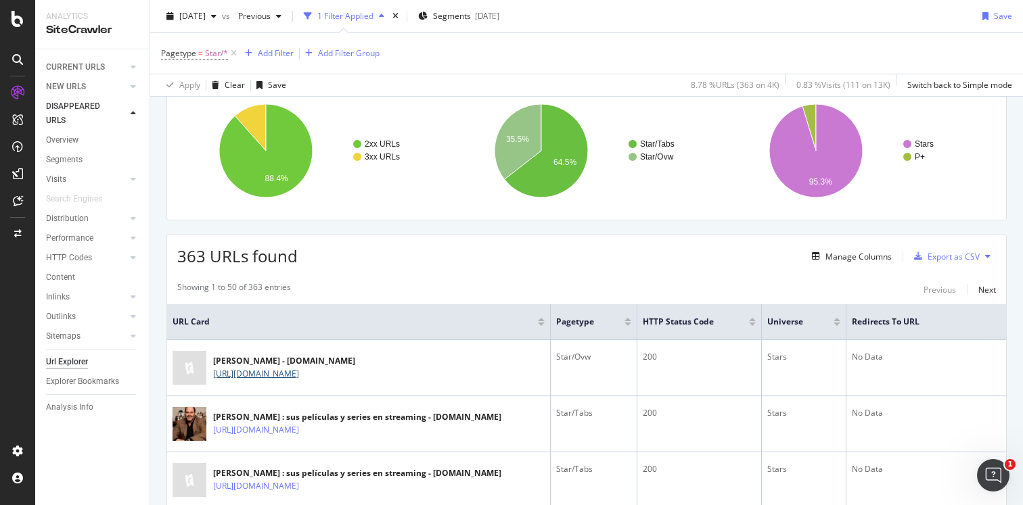
scroll to position [0, 0]
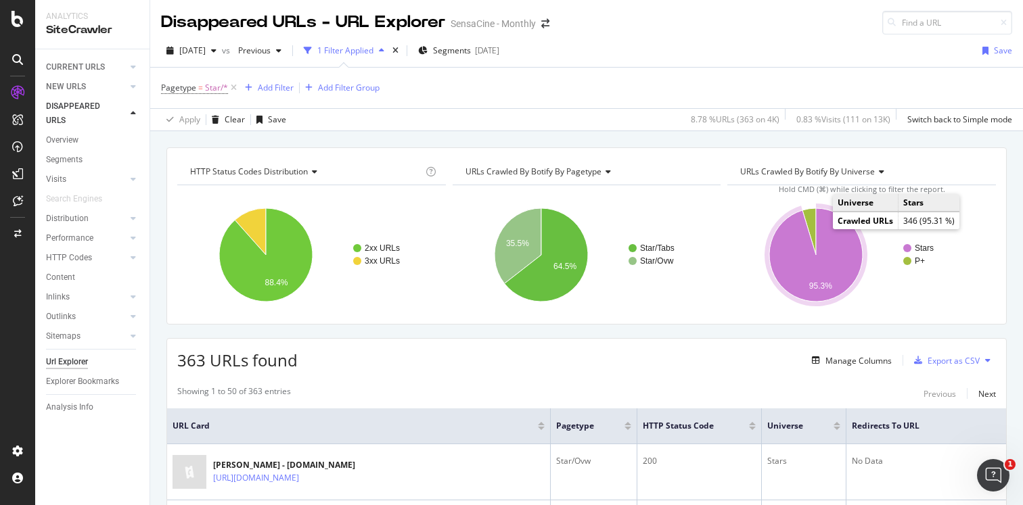
click at [824, 232] on icon "A chart." at bounding box center [815, 254] width 93 height 93
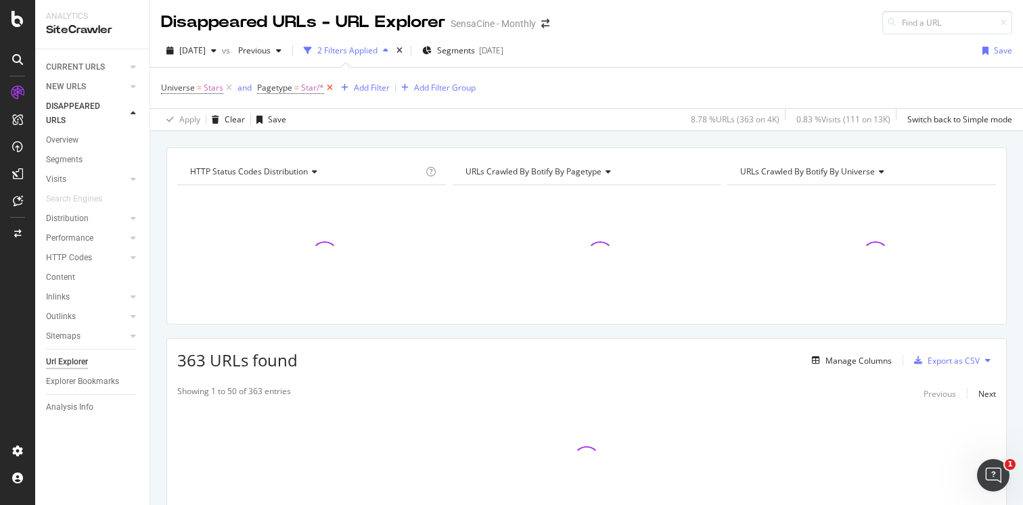
click at [327, 87] on icon at bounding box center [329, 88] width 11 height 14
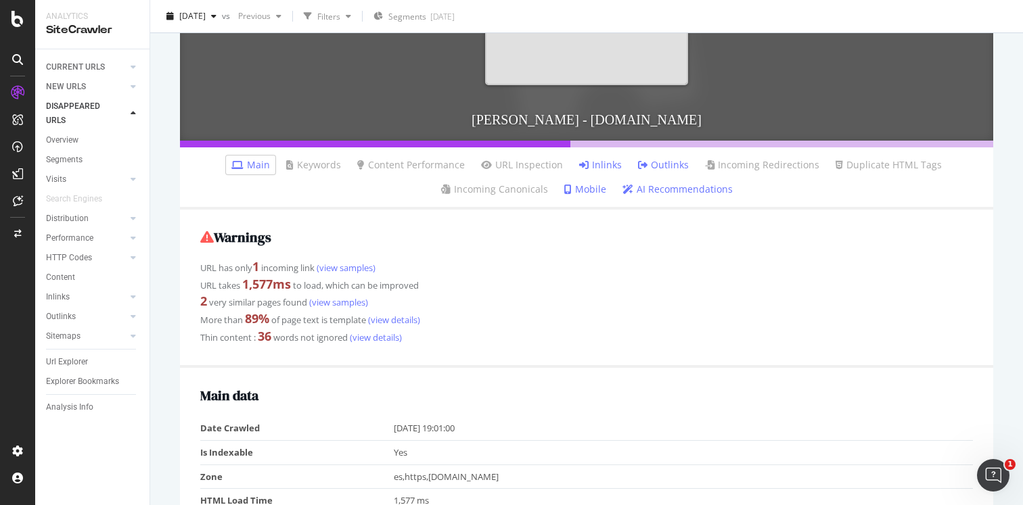
scroll to position [392, 0]
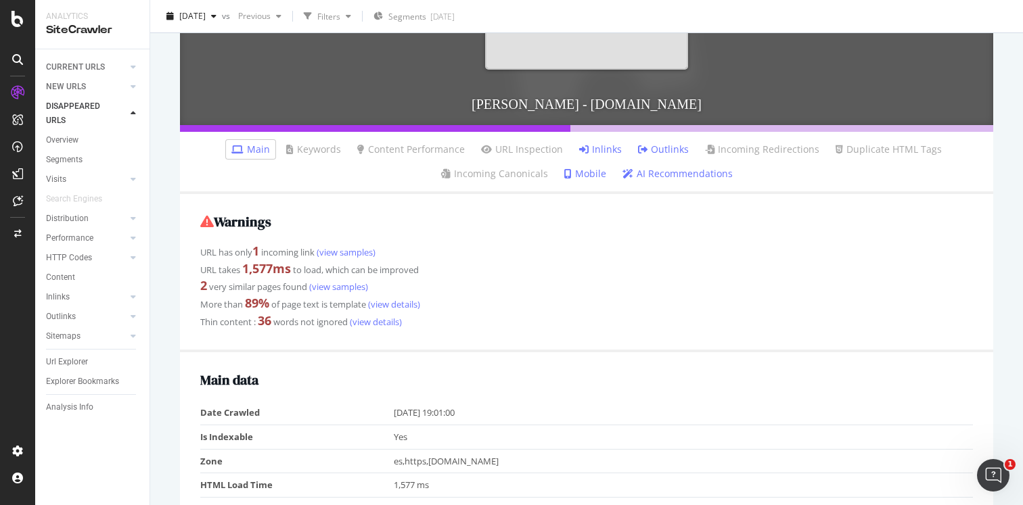
click at [595, 149] on link "Inlinks" at bounding box center [600, 150] width 43 height 14
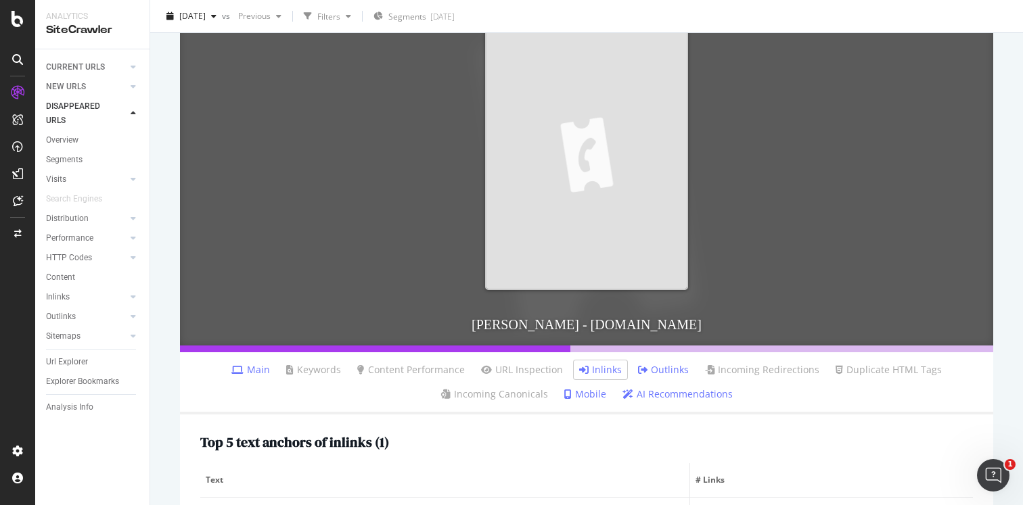
scroll to position [375, 0]
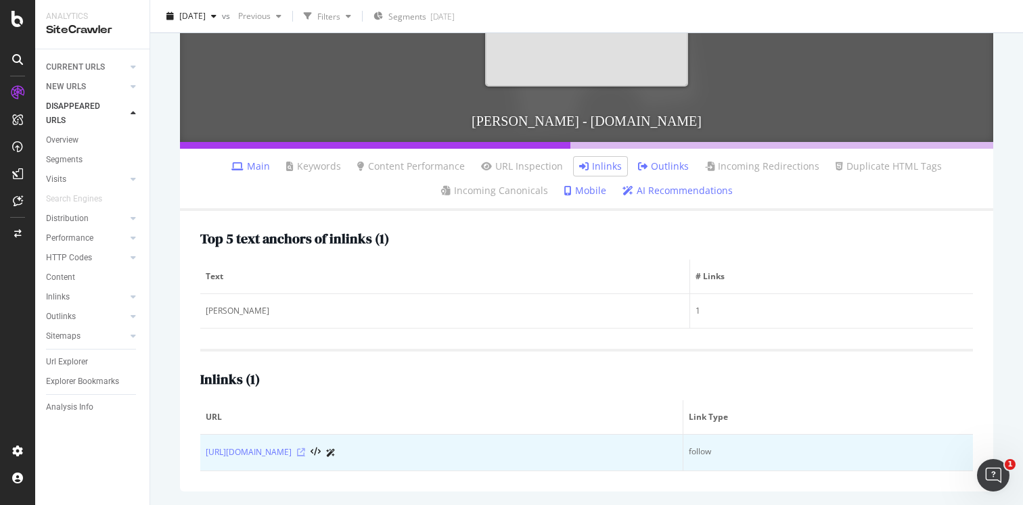
click at [305, 454] on icon at bounding box center [301, 452] width 8 height 8
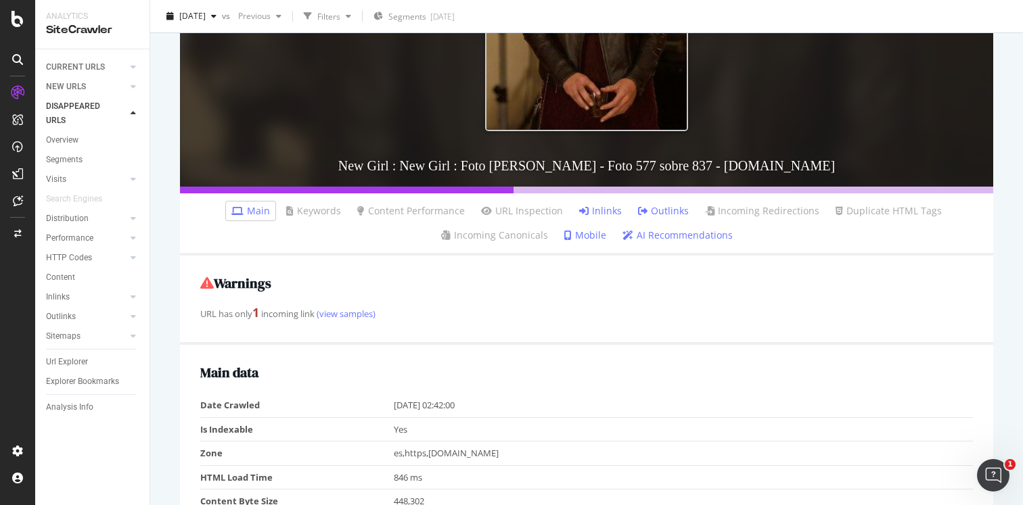
scroll to position [377, 0]
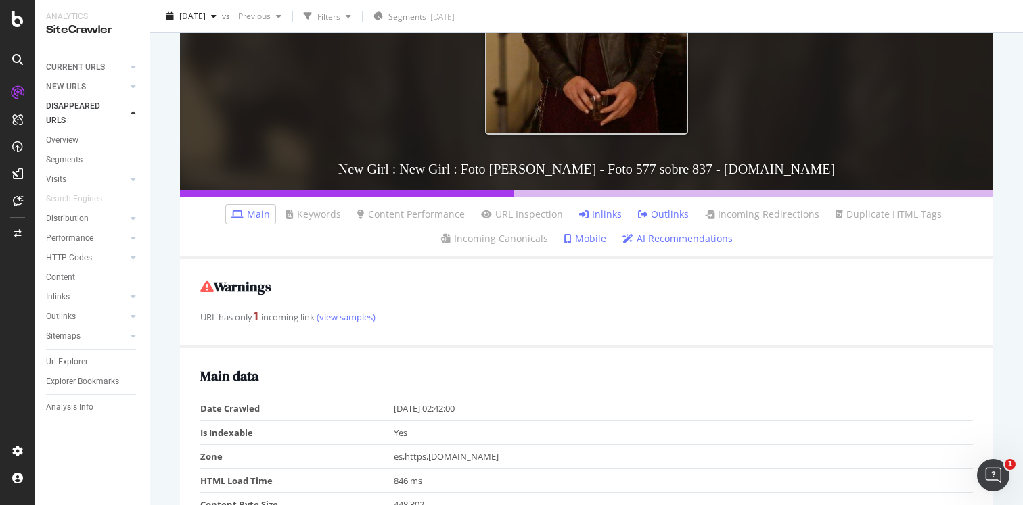
click at [609, 209] on link "Inlinks" at bounding box center [600, 215] width 43 height 14
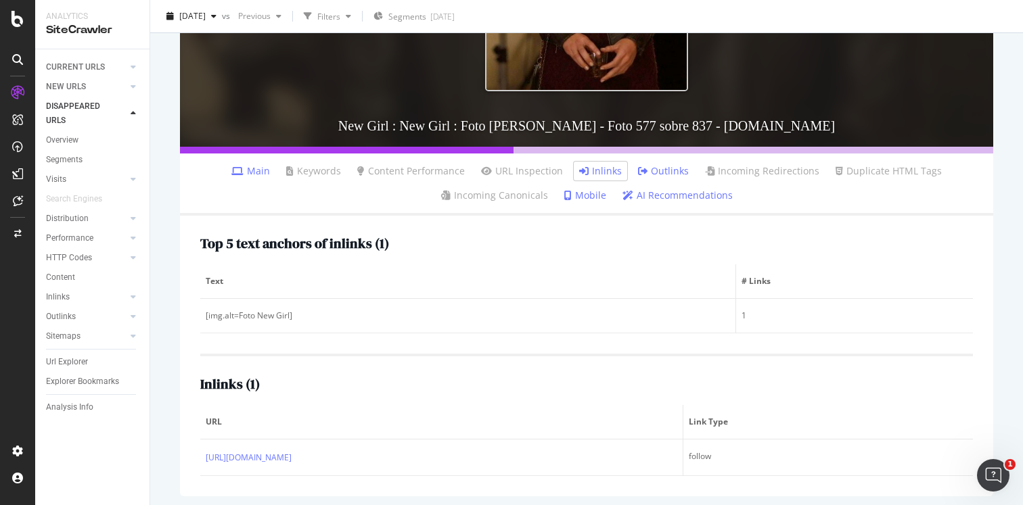
scroll to position [425, 0]
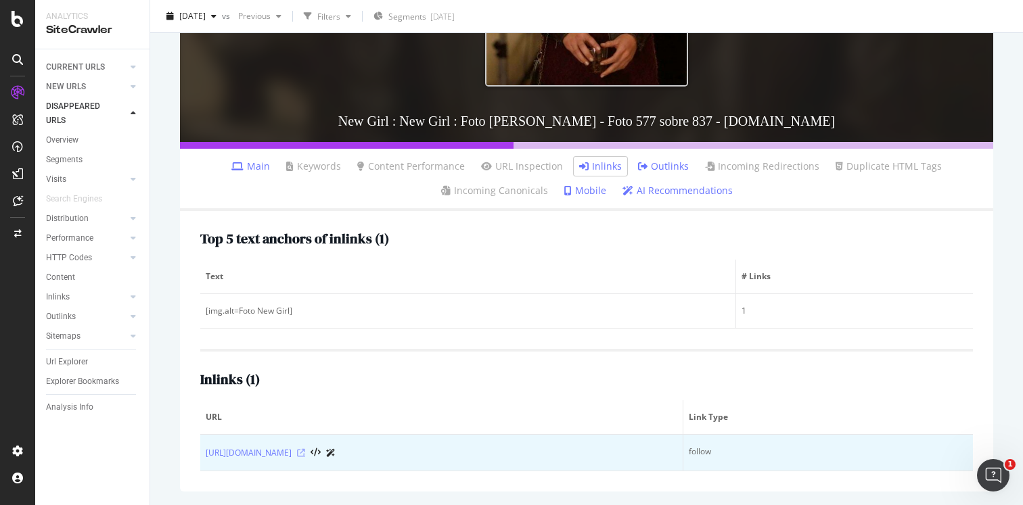
click at [305, 453] on icon at bounding box center [301, 453] width 8 height 8
